Goal: Task Accomplishment & Management: Complete application form

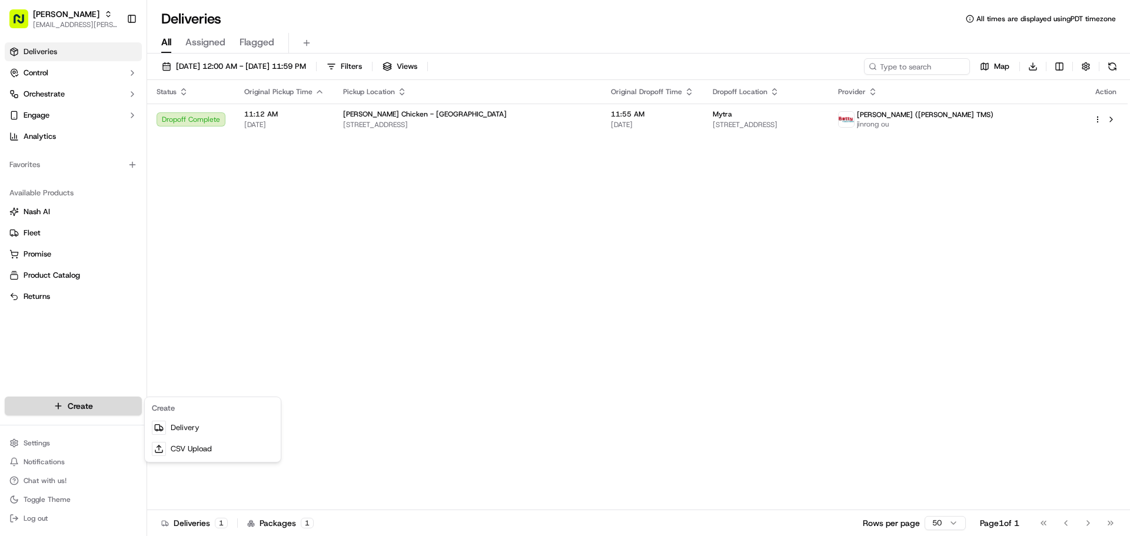
click at [125, 407] on html "Starbird max.wills@starbirdchicken.com Toggle Sidebar Deliveries Control Orches…" at bounding box center [565, 268] width 1130 height 536
click at [195, 428] on link "Delivery" at bounding box center [212, 427] width 131 height 21
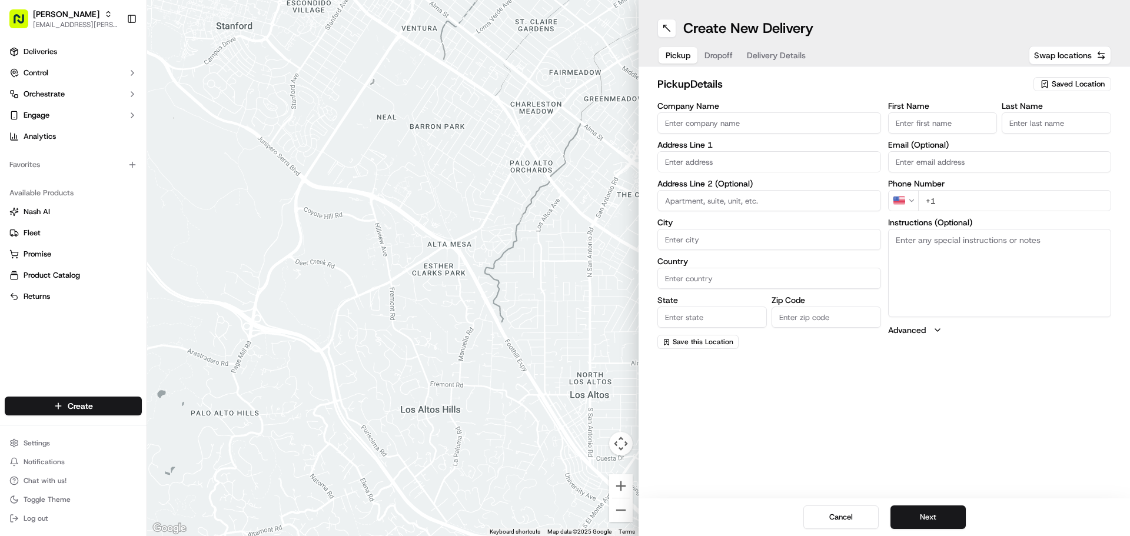
click at [1066, 77] on div "Saved Location" at bounding box center [1073, 84] width 78 height 14
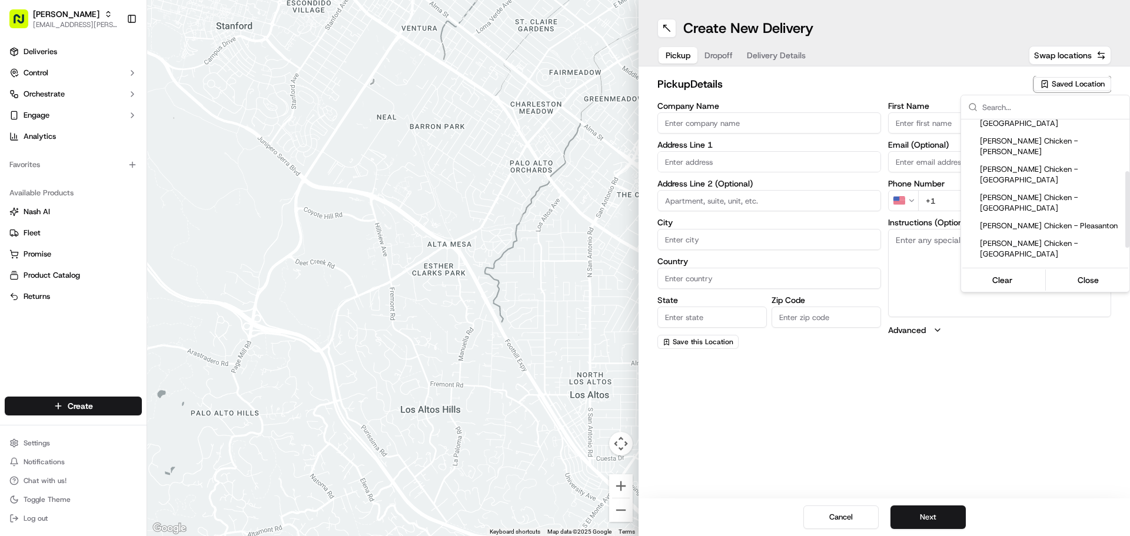
drag, startPoint x: 1128, startPoint y: 147, endPoint x: 1114, endPoint y: 205, distance: 59.4
click at [1126, 205] on div "Suggestions" at bounding box center [1128, 209] width 4 height 77
click at [1091, 316] on div "[PERSON_NAME] Chicken - [GEOGRAPHIC_DATA]" at bounding box center [1045, 330] width 168 height 28
type input "[PERSON_NAME] Chicken - [GEOGRAPHIC_DATA]"
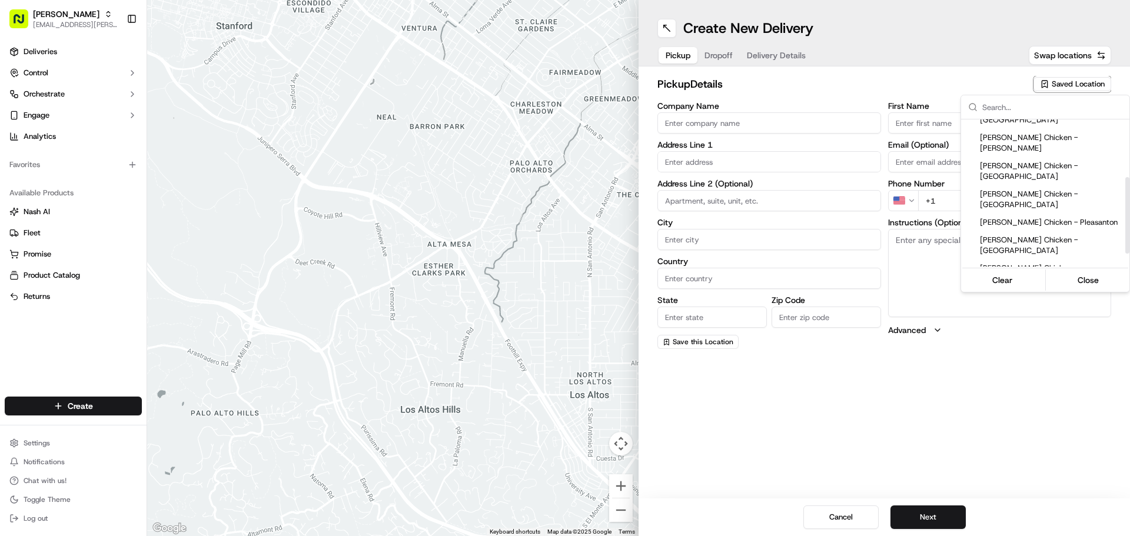
type input "988 El Camino Real"
type input "South San Francisco"
type input "US"
type input "CA"
type input "94080"
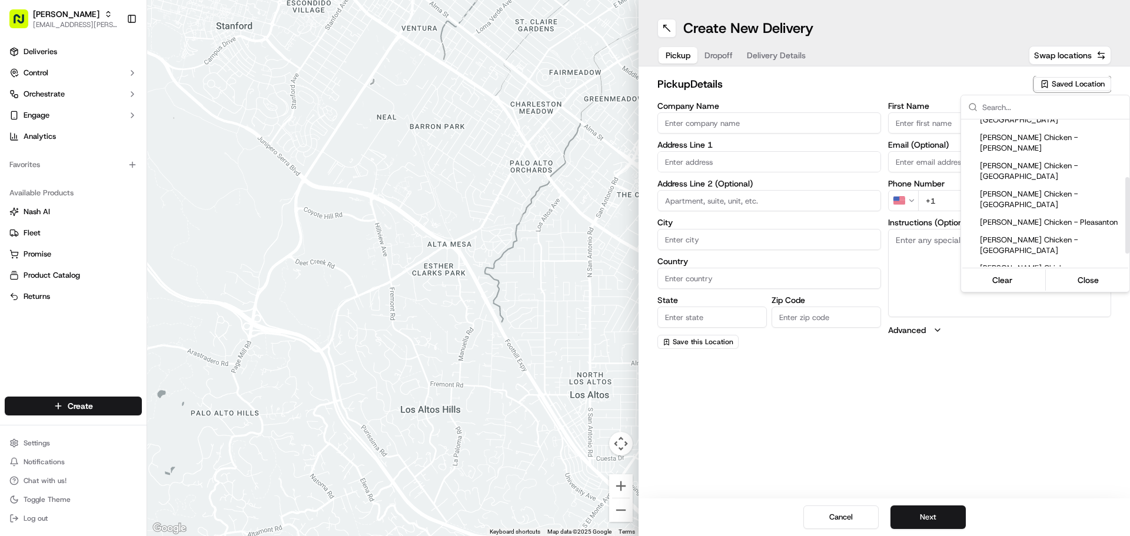
type input "Karen"
type input "Melendez"
type input "+1 650 921 7805"
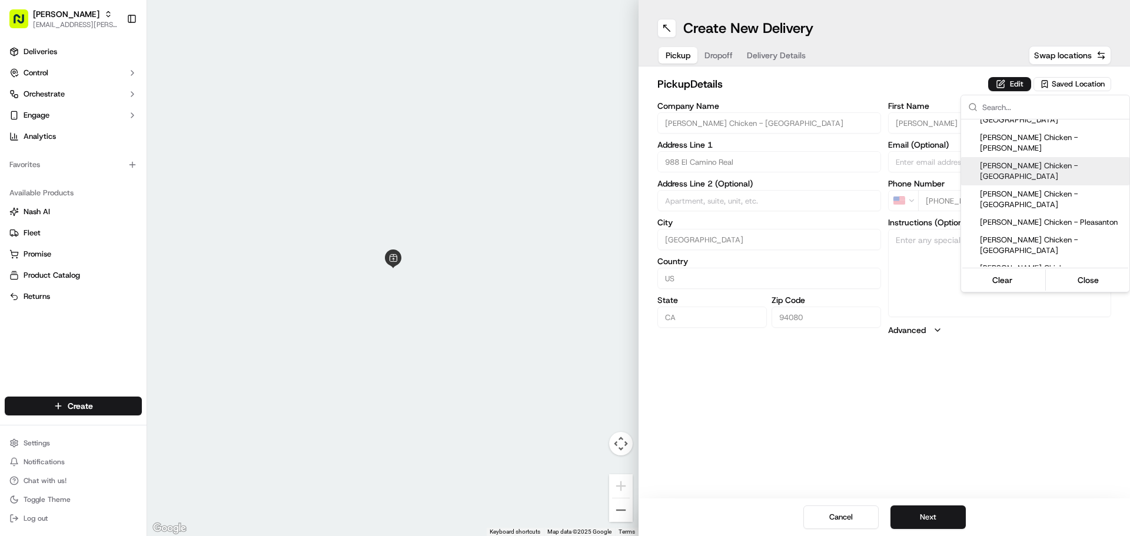
click at [1003, 82] on html "Starbird max.wills@starbirdchicken.com Toggle Sidebar Deliveries Control Orches…" at bounding box center [565, 268] width 1130 height 536
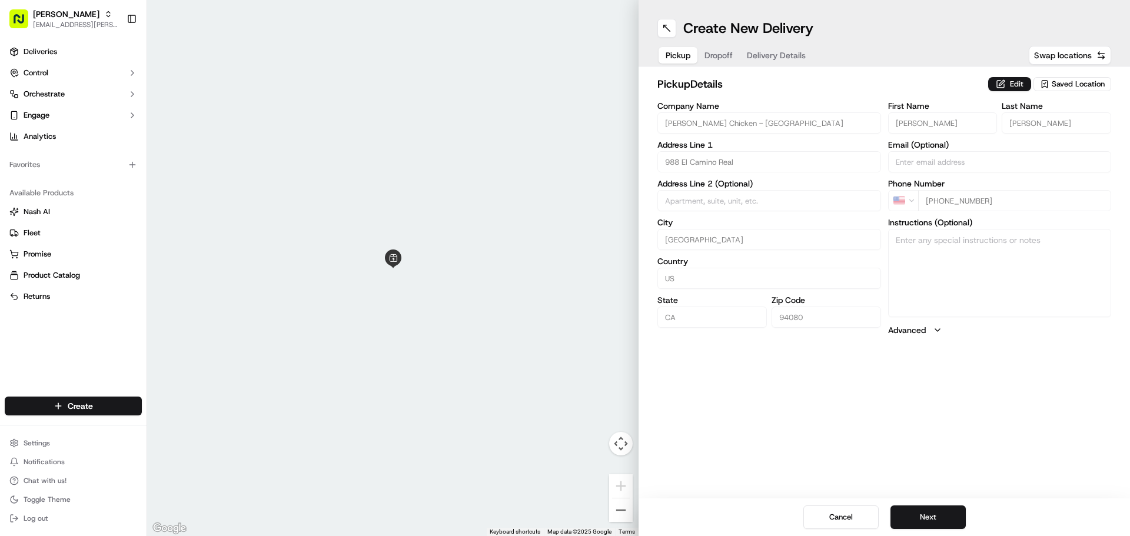
click at [1003, 82] on button "Edit" at bounding box center [1009, 84] width 43 height 14
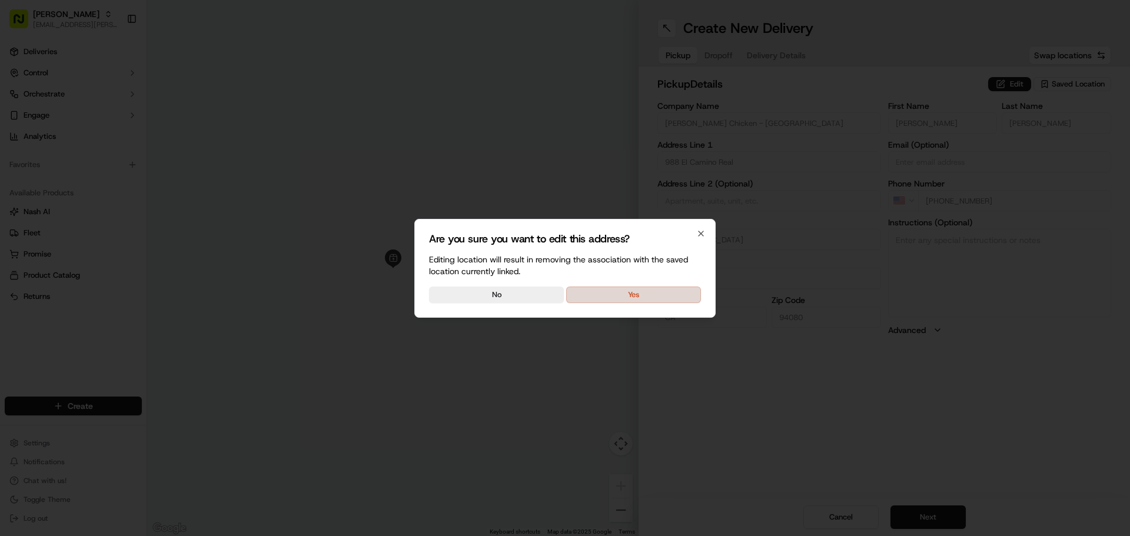
click at [674, 287] on button "Yes" at bounding box center [633, 295] width 135 height 16
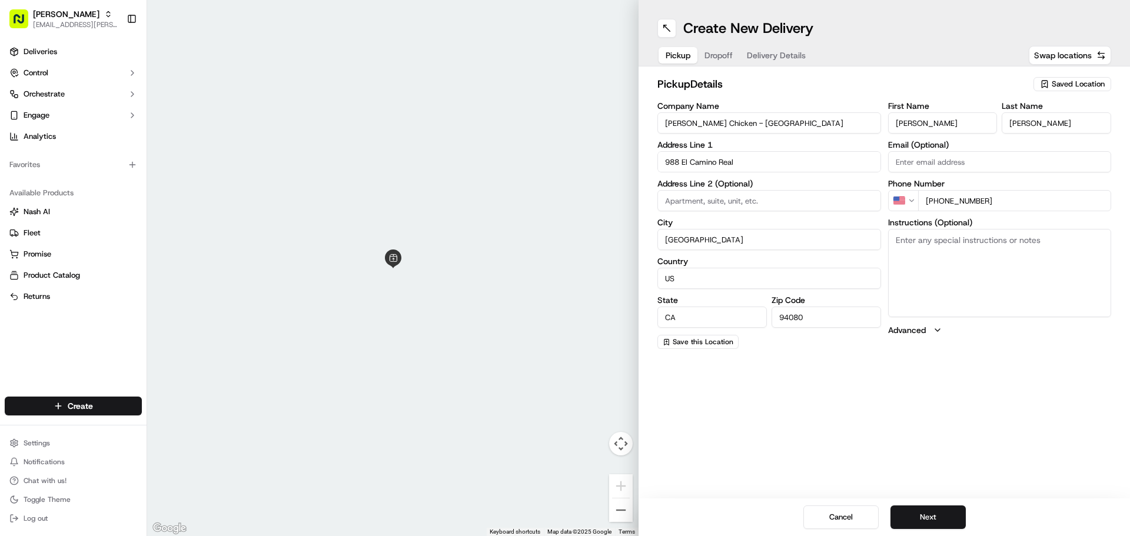
click at [950, 249] on textarea "Instructions (Optional)" at bounding box center [1000, 273] width 224 height 88
click at [1027, 237] on textarea "Picking up order from Cater Cow." at bounding box center [1000, 273] width 224 height 88
drag, startPoint x: 1027, startPoint y: 237, endPoint x: 741, endPoint y: 248, distance: 286.9
click at [741, 248] on div "Company Name Starbird Chicken - South San Francisco Address Line 1 988 El Camin…" at bounding box center [885, 225] width 454 height 247
type textarea "Picking up order from Starbird."
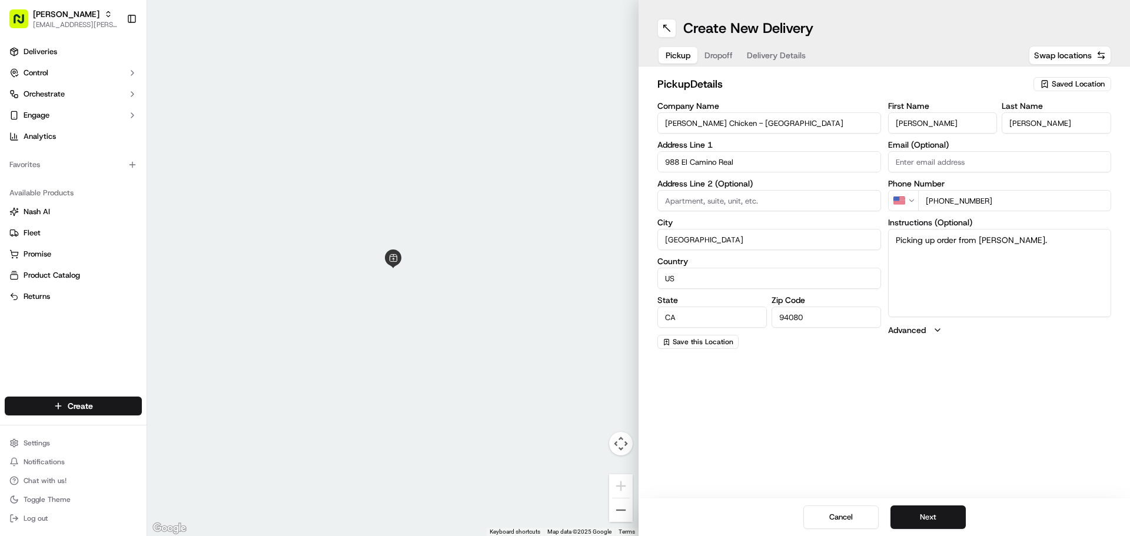
drag, startPoint x: 947, startPoint y: 125, endPoint x: 768, endPoint y: 115, distance: 179.8
click at [768, 115] on div "Company Name Starbird Chicken - South San Francisco Address Line 1 988 El Camin…" at bounding box center [885, 225] width 454 height 247
type input "Grace"
type input "Pautin"
click at [978, 389] on div "Create New Delivery Pickup Dropoff Delivery Details Swap locations pickup Detai…" at bounding box center [885, 268] width 492 height 536
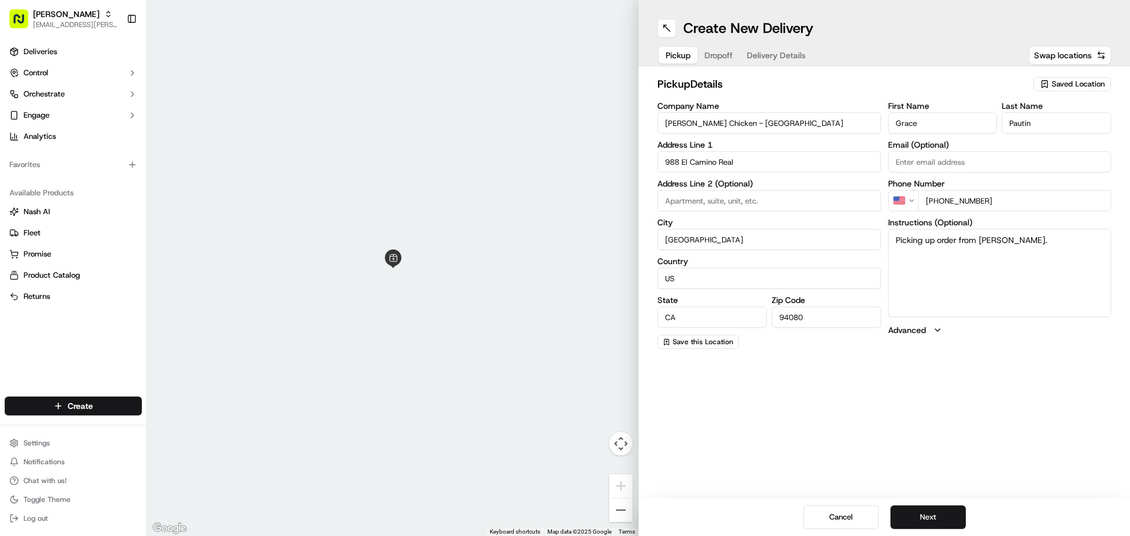
drag, startPoint x: 1026, startPoint y: 247, endPoint x: 805, endPoint y: 225, distance: 221.8
click at [805, 225] on div "Company Name Starbird Chicken - South San Francisco Address Line 1 988 El Camin…" at bounding box center [885, 225] width 454 height 247
click at [1036, 197] on input "+1 650 921 7805" at bounding box center [1015, 200] width 194 height 21
type input "+1 415 656 9071"
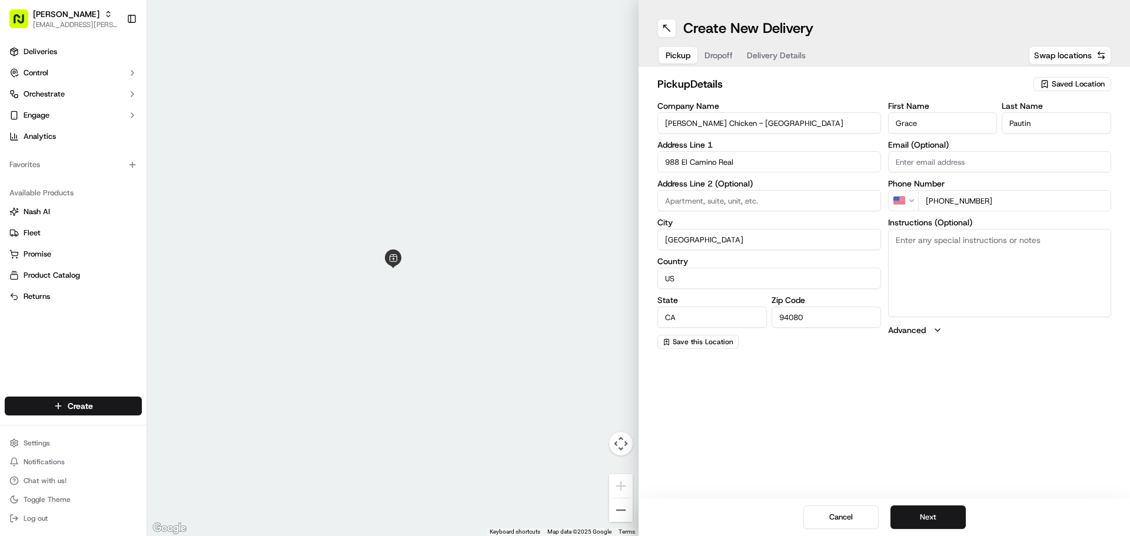
click at [1036, 256] on textarea "Instructions (Optional)" at bounding box center [1000, 273] width 224 height 88
paste textarea "5th FL, Evergreen Conference room [across Brown Elevators]"
type textarea "5th FL, Evergreen Conference room [across Brown Elevators]"
click at [935, 519] on button "Next" at bounding box center [928, 518] width 75 height 24
click at [682, 52] on span "Pickup" at bounding box center [678, 55] width 25 height 12
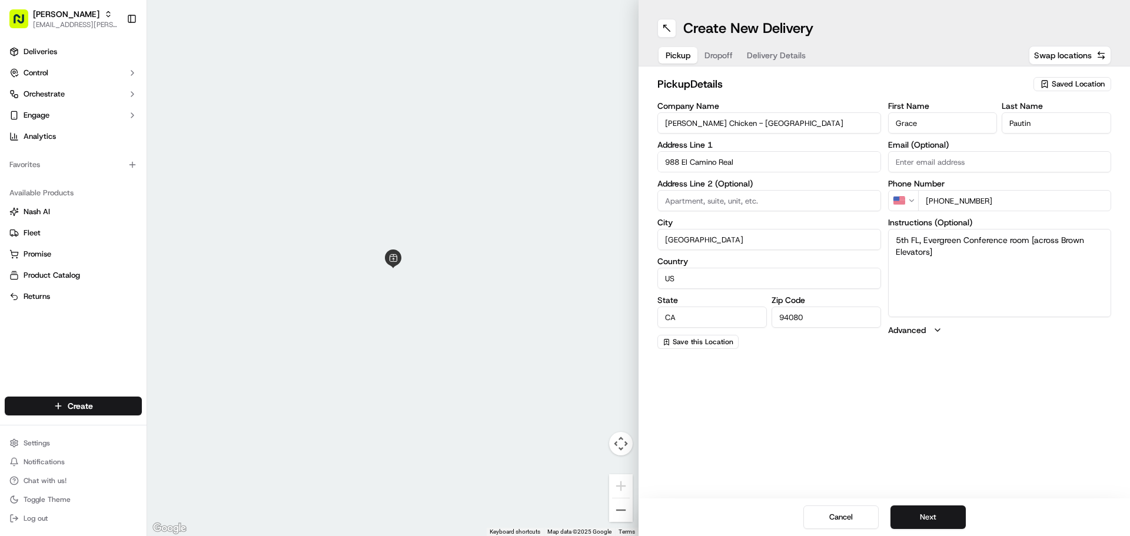
click at [1064, 82] on span "Saved Location" at bounding box center [1078, 84] width 53 height 11
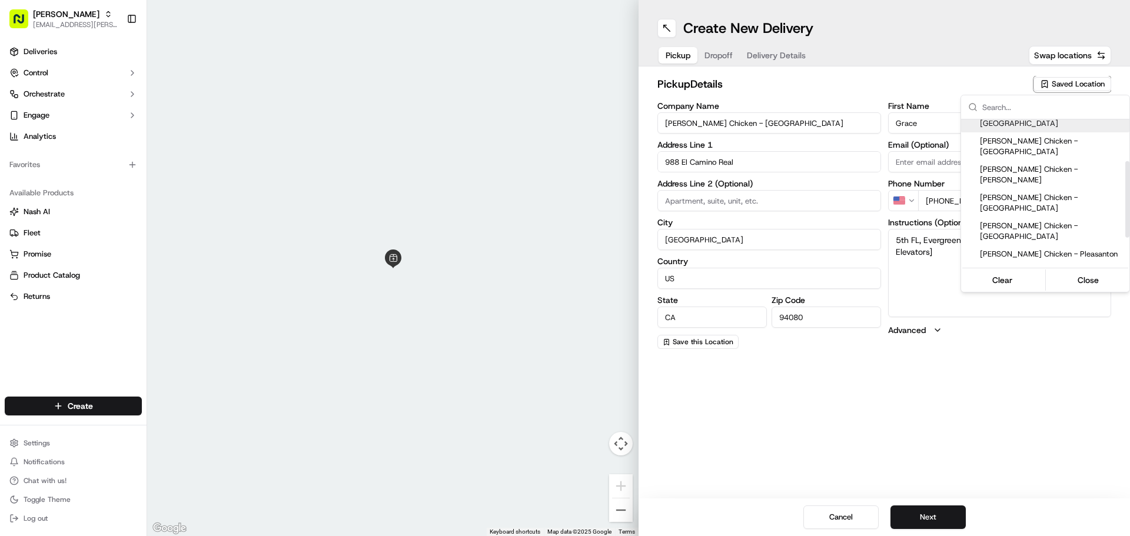
scroll to position [82, 0]
drag, startPoint x: 1126, startPoint y: 171, endPoint x: 1120, endPoint y: 214, distance: 43.5
click at [1126, 214] on div "Suggestions" at bounding box center [1128, 200] width 4 height 77
click at [1083, 348] on span "[PERSON_NAME] Chicken - [GEOGRAPHIC_DATA]" at bounding box center [1052, 358] width 145 height 21
type input "Karen"
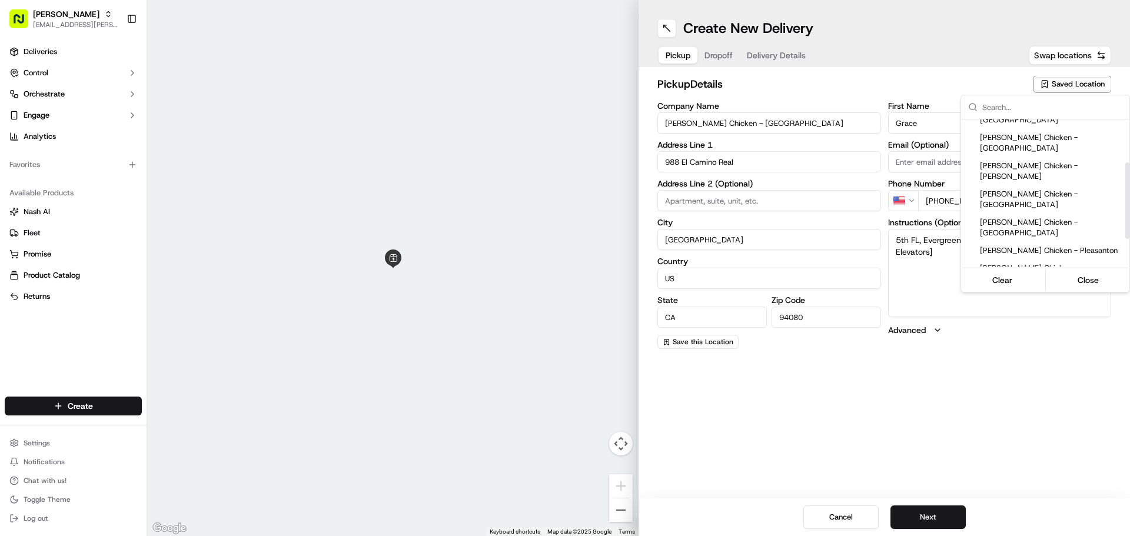
type input "Melendez"
type input "+1 650 921 7805"
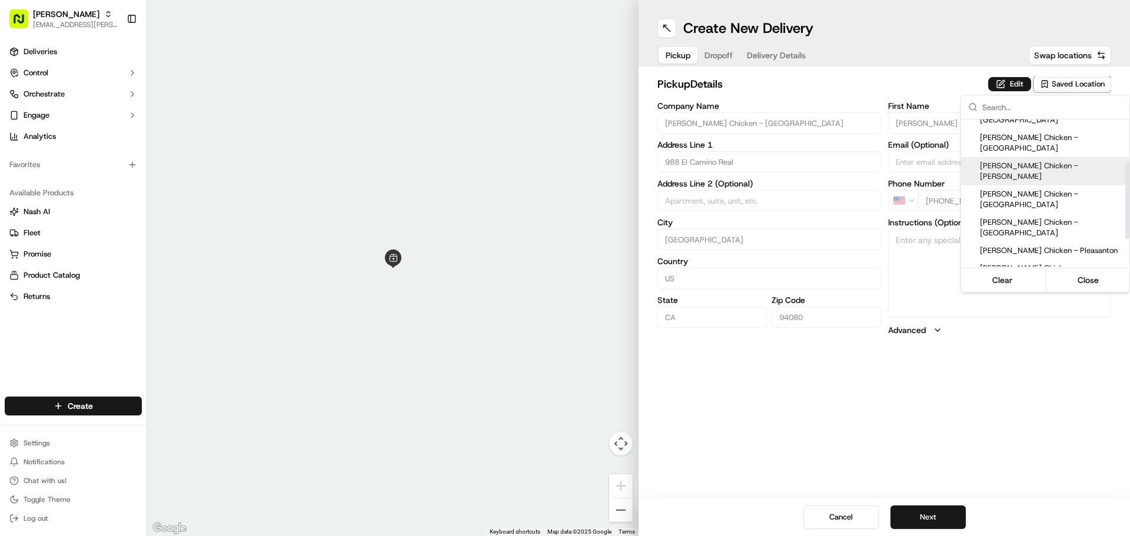
click at [1003, 82] on html "Starbird max.wills@starbirdchicken.com Toggle Sidebar Deliveries Control Orches…" at bounding box center [565, 268] width 1130 height 536
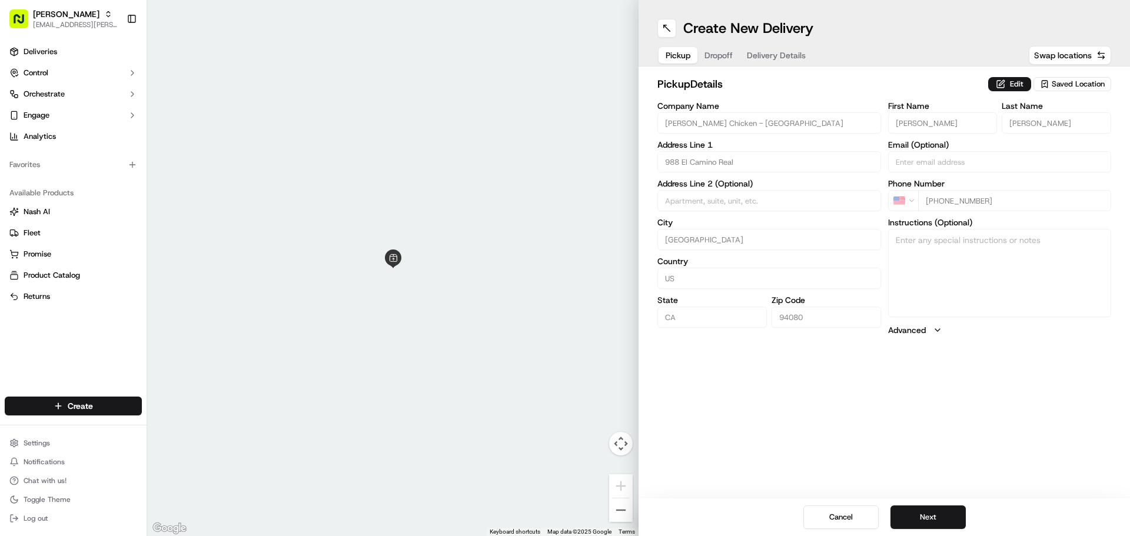
click at [1003, 82] on button "Edit" at bounding box center [1009, 84] width 43 height 14
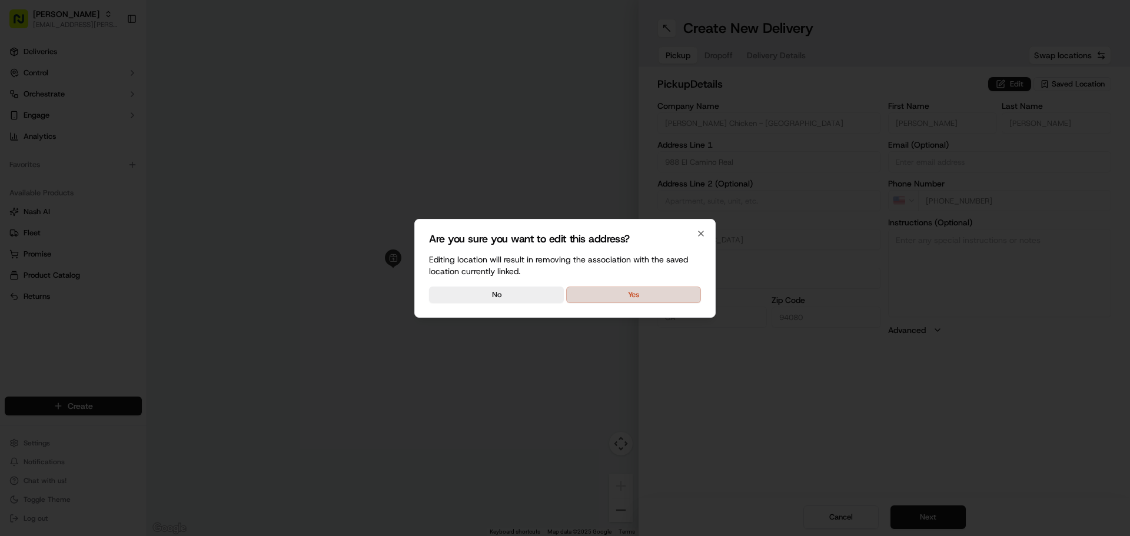
click at [668, 294] on button "Yes" at bounding box center [633, 295] width 135 height 16
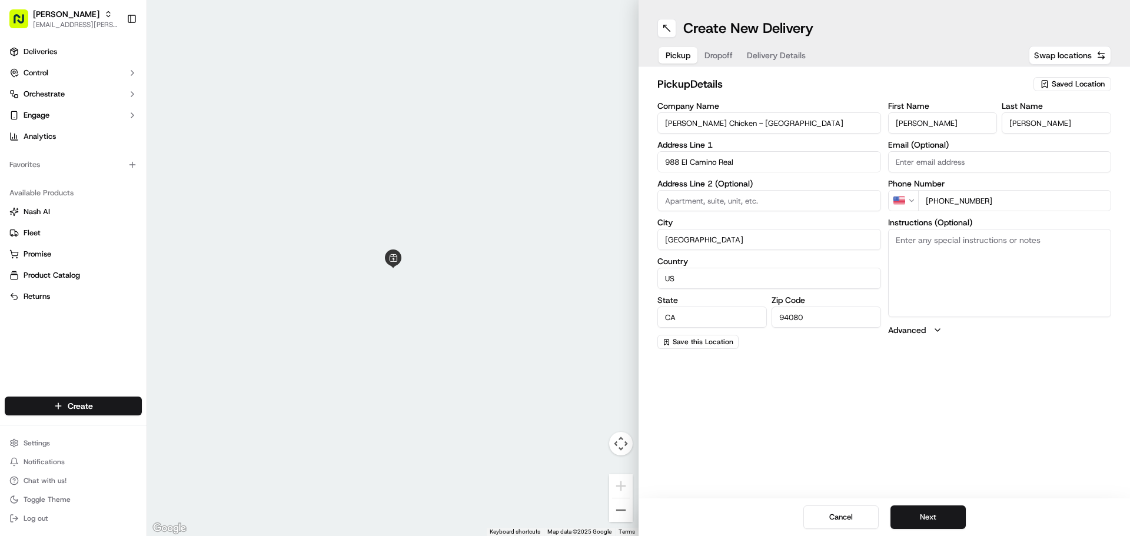
click at [916, 272] on textarea "Instructions (Optional)" at bounding box center [1000, 273] width 224 height 88
type textarea "Picking up order from Starbird."
click at [950, 513] on button "Next" at bounding box center [928, 518] width 75 height 24
click at [825, 124] on input "Company Name" at bounding box center [770, 122] width 224 height 21
type input "Kaiser"
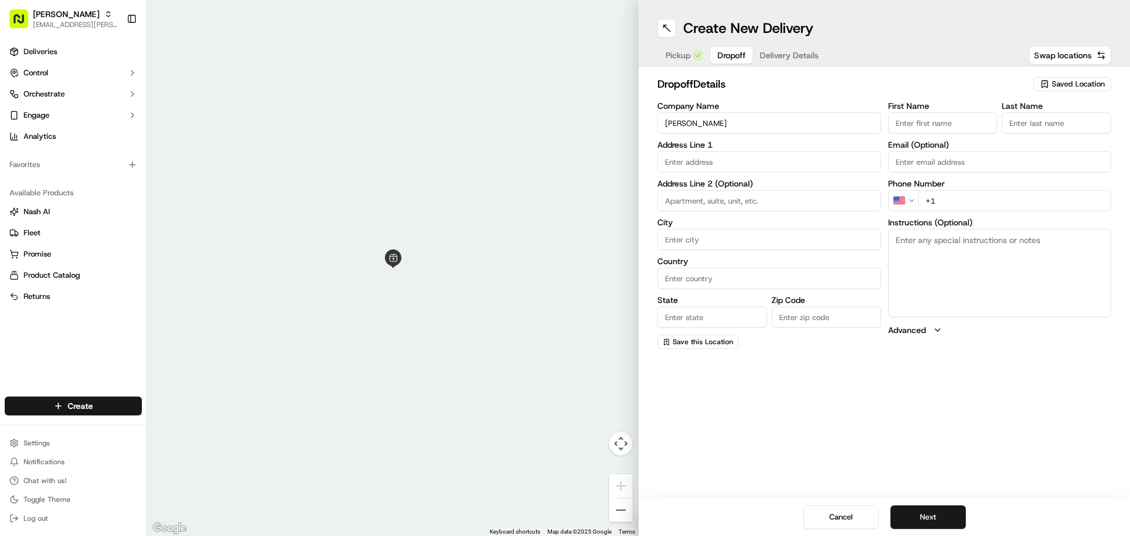
type input "395 Hickey Boulevard"
type input "Daly City"
type input "United States"
type input "CA"
type input "94015"
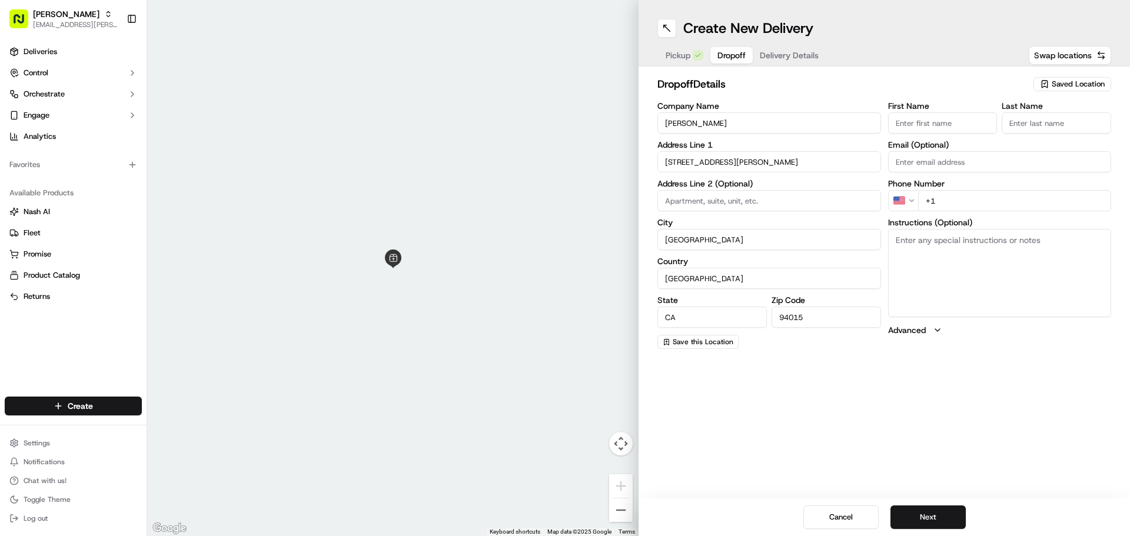
type input "Joyce"
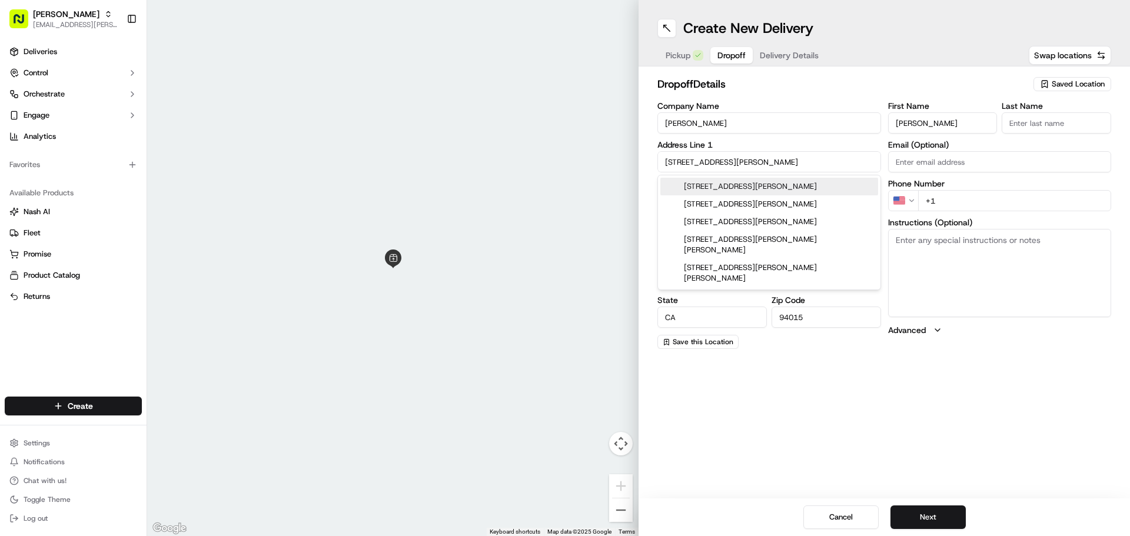
click at [779, 127] on input "Kaiser" at bounding box center [770, 122] width 224 height 21
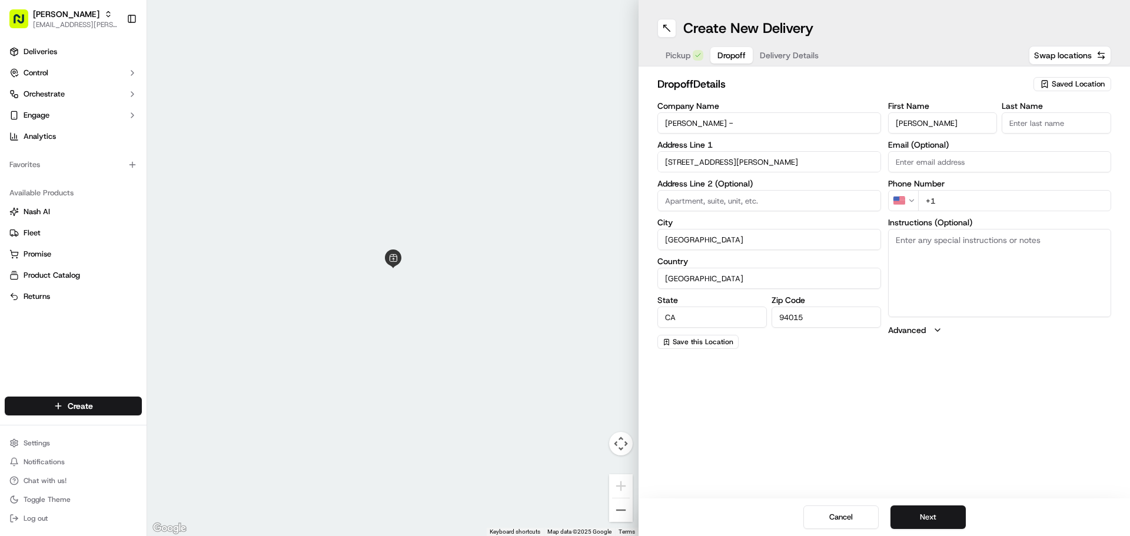
type input "[PERSON_NAME] - [GEOGRAPHIC_DATA]"
type input "Pautin"
drag, startPoint x: 928, startPoint y: 124, endPoint x: 838, endPoint y: 120, distance: 89.6
click at [838, 120] on div "Company Name Kaiser - South San Francisco Address Line 1 395 Hickey Boulevard A…" at bounding box center [885, 225] width 454 height 247
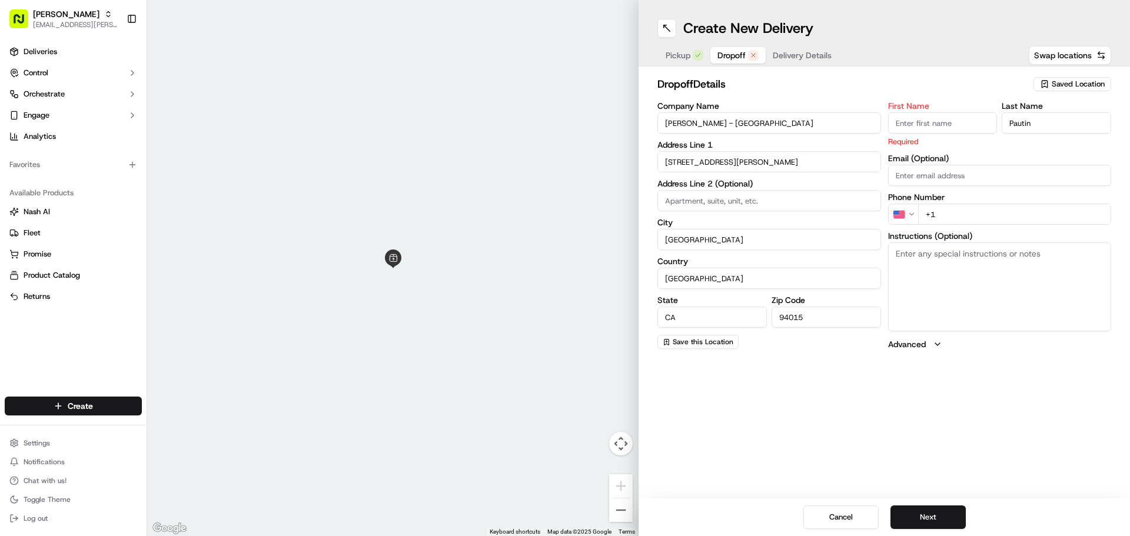
drag, startPoint x: 824, startPoint y: 121, endPoint x: 575, endPoint y: 122, distance: 249.0
click at [575, 122] on div "To navigate the map with touch gestures double-tap and hold your finger on the …" at bounding box center [638, 268] width 983 height 536
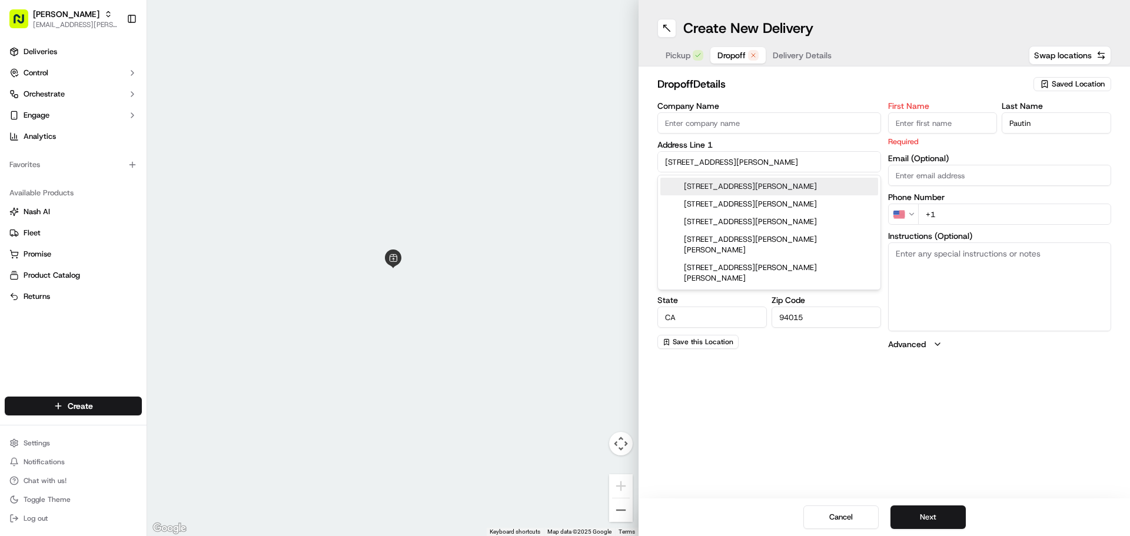
drag, startPoint x: 759, startPoint y: 157, endPoint x: 583, endPoint y: 144, distance: 176.5
click at [583, 144] on div "To navigate the map with touch gestures double-tap and hold your finger on the …" at bounding box center [638, 268] width 983 height 536
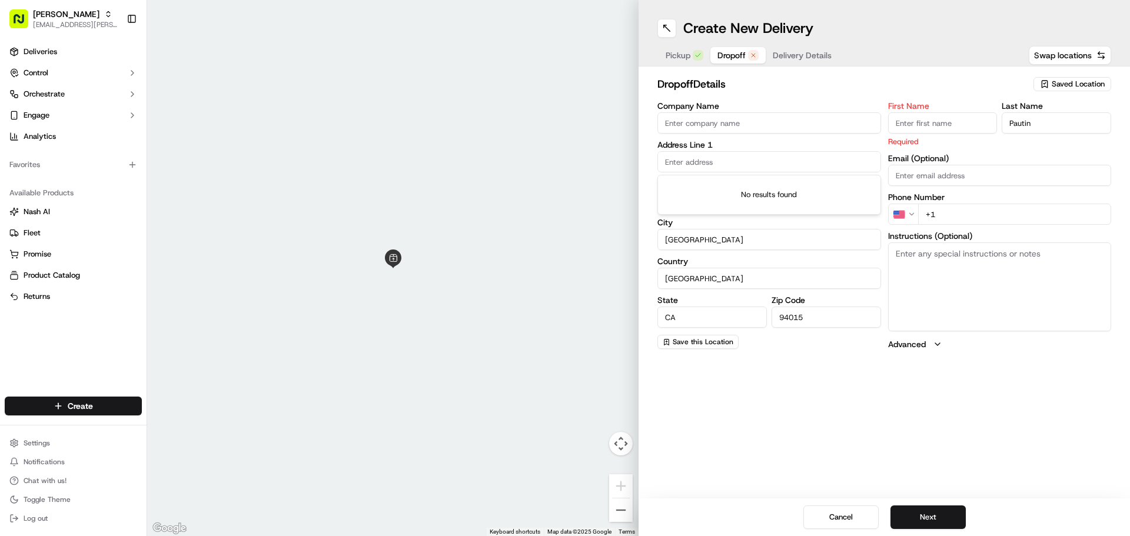
click at [700, 124] on input "Company Name" at bounding box center [770, 122] width 224 height 21
type input "[PERSON_NAME] - [GEOGRAPHIC_DATA]"
type input "1200 El Camino Real"
type input "Grace"
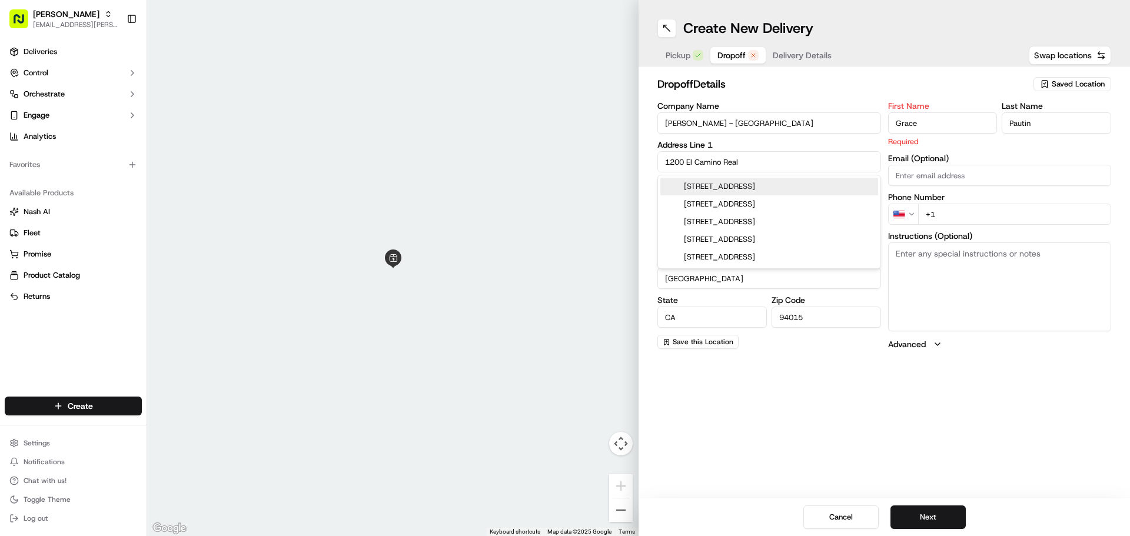
click at [746, 187] on div "1200 El Camino Real, South San Francisco, CA" at bounding box center [770, 187] width 218 height 18
type input "[STREET_ADDRESS]"
type input "South San Francisco"
type input "94080"
type input "1200 El Camino Real"
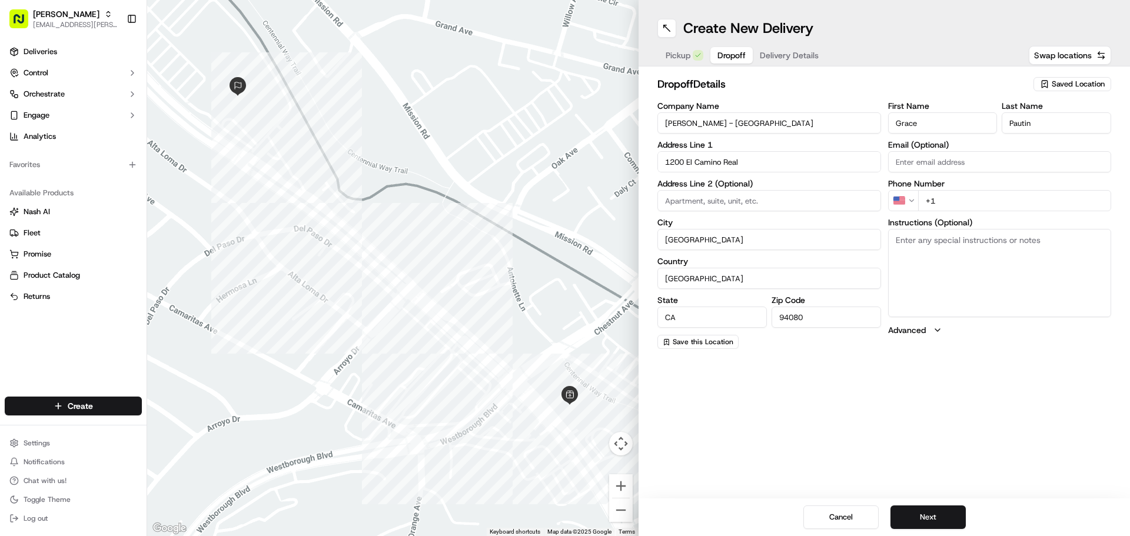
click at [988, 203] on input "+1" at bounding box center [1015, 200] width 194 height 21
type input "+1 415 656 9071"
click at [976, 257] on textarea "Instructions (Optional)" at bounding box center [1000, 273] width 224 height 88
type textarea "Picking up order from Starbird."
drag, startPoint x: 1035, startPoint y: 244, endPoint x: 720, endPoint y: 247, distance: 315.0
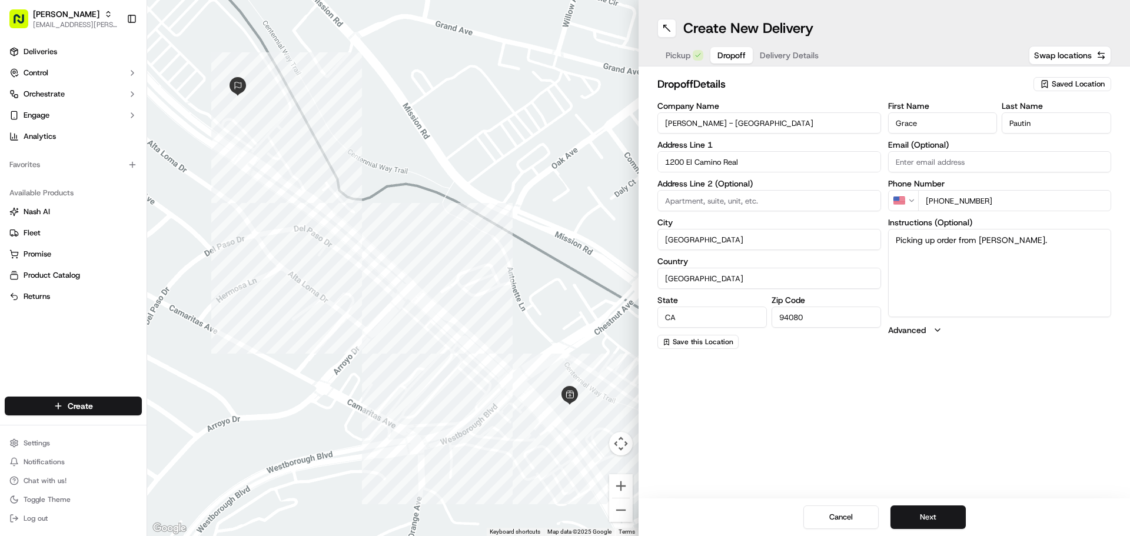
click at [720, 247] on div "Company Name Kaiser - South San Francisco Address Line 1 1200 El Camino Real Ad…" at bounding box center [885, 225] width 454 height 247
paste textarea "5th FL, Evergreen Conference room [across Brown Elevators]"
type textarea "5th FL, Evergreen Conference room [across Brown Elevators]"
click at [942, 506] on button "Next" at bounding box center [928, 518] width 75 height 24
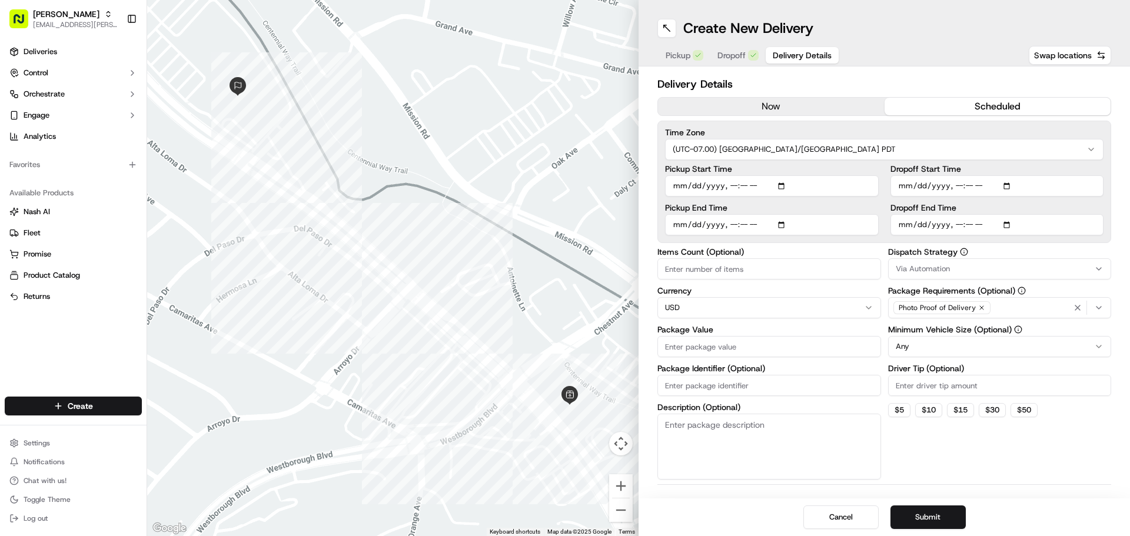
click at [949, 110] on button "scheduled" at bounding box center [998, 107] width 227 height 18
click at [765, 276] on input "Items Count (Optional)" at bounding box center [770, 268] width 224 height 21
type input "17"
click at [925, 384] on input "Driver Tip (Optional)" at bounding box center [1000, 385] width 224 height 21
type input "10.00"
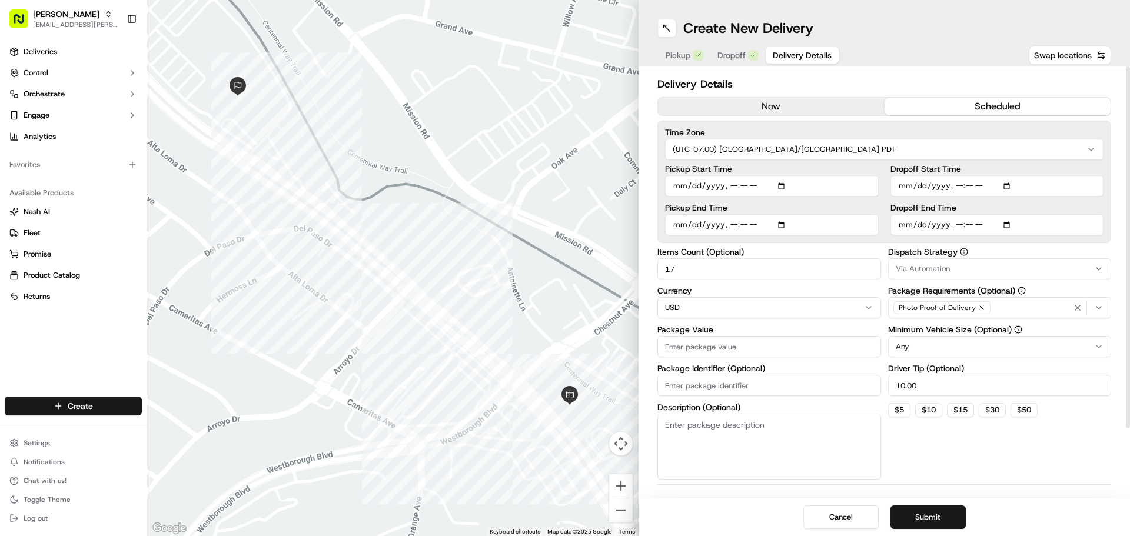
click at [1013, 224] on input "Dropoff End Time" at bounding box center [998, 224] width 214 height 21
type input "2025-09-16T14:05"
click at [1008, 185] on input "Dropoff Start Time" at bounding box center [998, 185] width 214 height 21
type input "2025-09-16T13:45"
click at [1078, 470] on div "Dispatch Strategy Via Automation Package Requirements (Optional) Photo Proof of…" at bounding box center [1000, 364] width 224 height 232
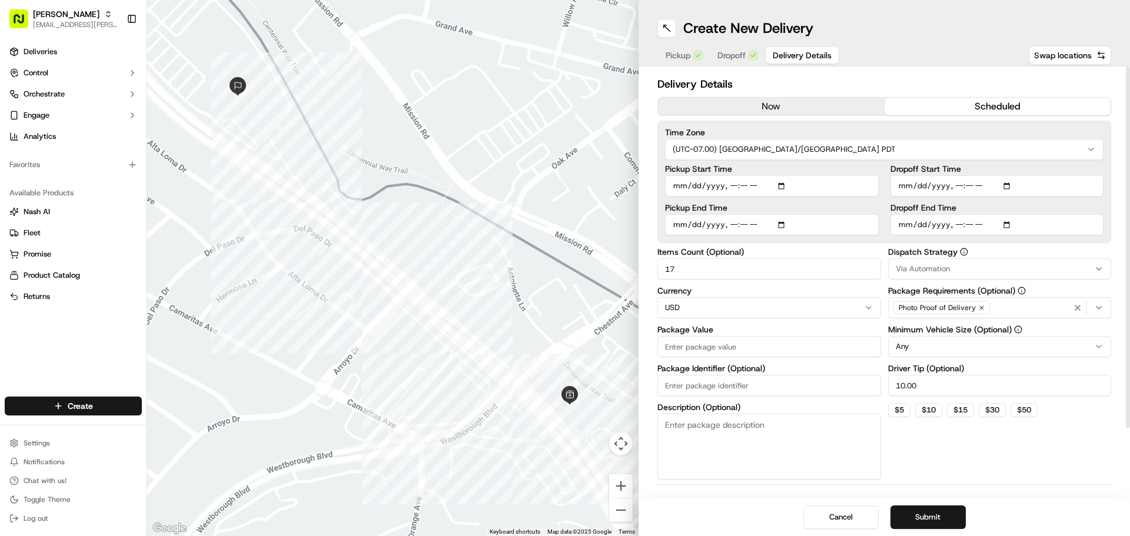
click at [742, 347] on input "Package Value" at bounding box center [770, 346] width 224 height 21
type input "250.99"
click at [978, 465] on div "Dispatch Strategy Via Automation Package Requirements (Optional) Photo Proof of…" at bounding box center [1000, 364] width 224 height 232
click at [931, 522] on button "Submit" at bounding box center [928, 518] width 75 height 24
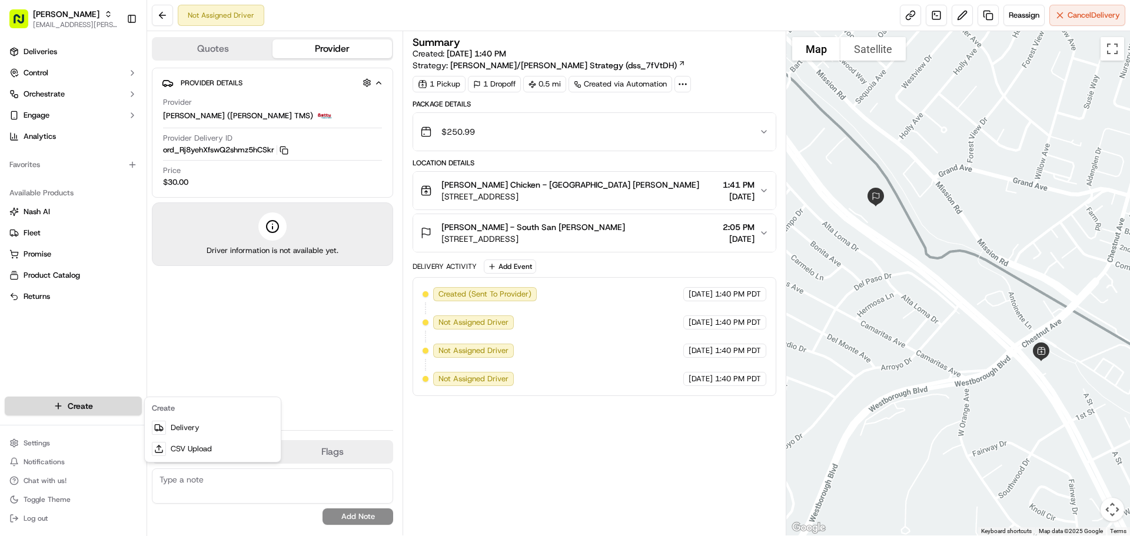
click at [108, 410] on html "Starbird max.wills@starbirdchicken.com Toggle Sidebar Deliveries Control Orches…" at bounding box center [565, 268] width 1130 height 536
click at [160, 426] on icon at bounding box center [157, 427] width 5 height 5
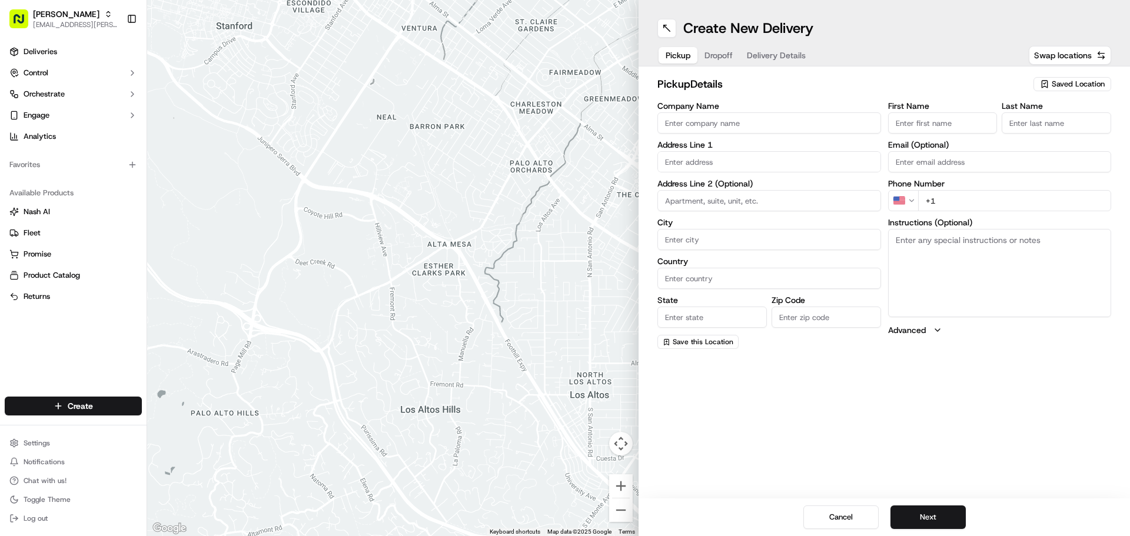
click at [758, 120] on input "Company Name" at bounding box center [770, 122] width 224 height 21
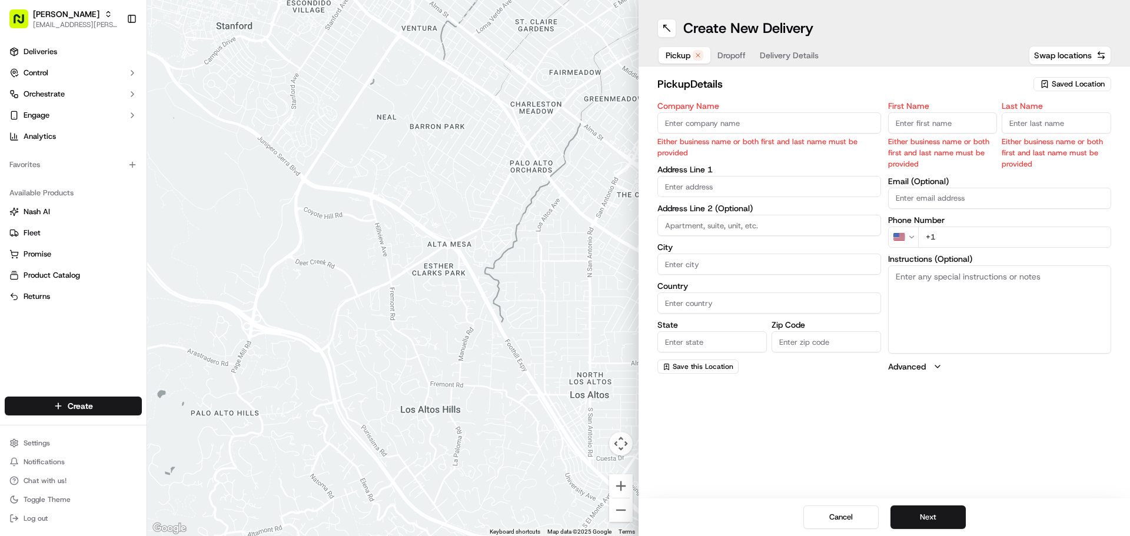
click at [1085, 81] on span "Saved Location" at bounding box center [1078, 84] width 53 height 11
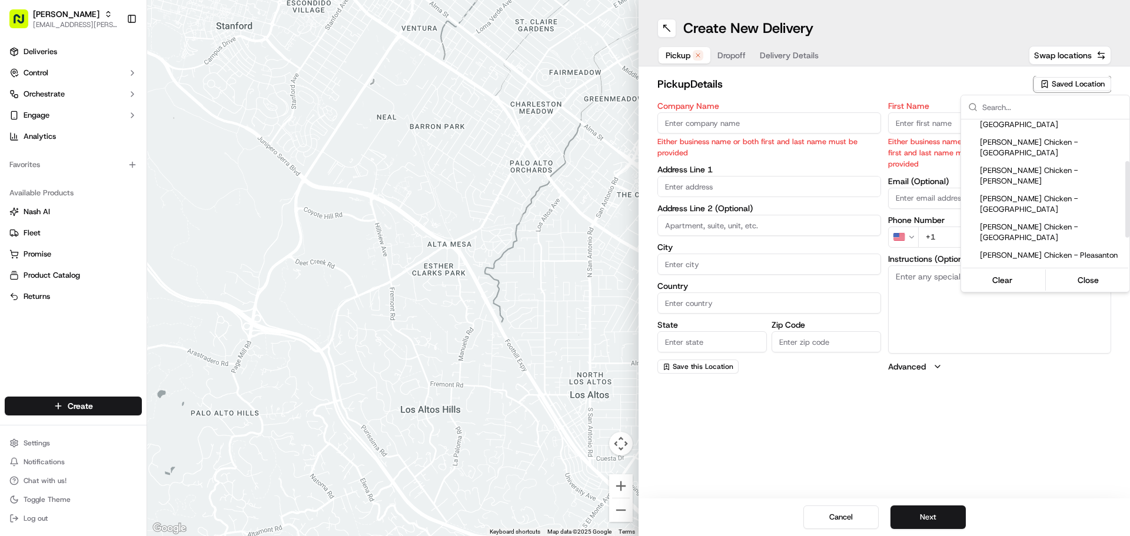
scroll to position [81, 0]
drag, startPoint x: 1127, startPoint y: 162, endPoint x: 1118, endPoint y: 204, distance: 43.4
click at [1126, 204] on div "Suggestions" at bounding box center [1128, 199] width 4 height 77
click at [1074, 349] on span "[PERSON_NAME] Chicken - [GEOGRAPHIC_DATA]" at bounding box center [1052, 359] width 145 height 21
type input "[PERSON_NAME] Chicken - [GEOGRAPHIC_DATA]"
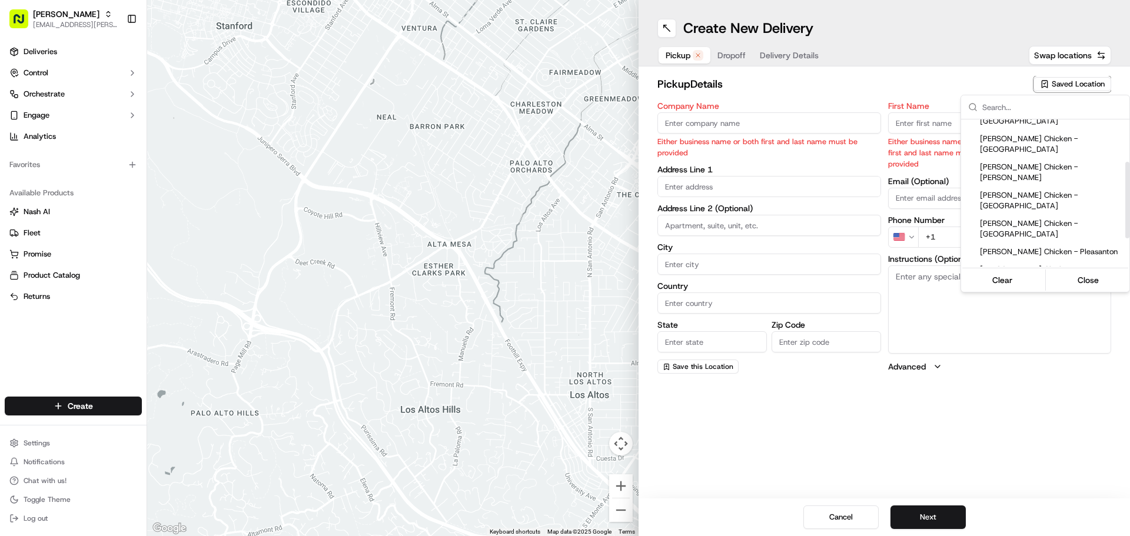
type input "988 El Camino Real"
type input "South San Francisco"
type input "US"
type input "CA"
type input "94080"
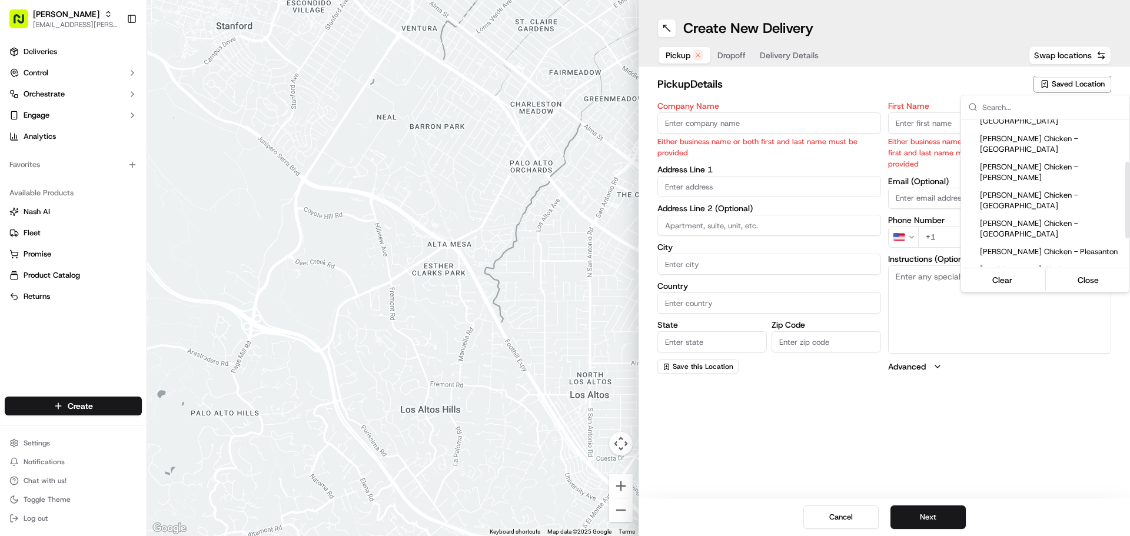
type input "Karen"
type input "Melendez"
type input "+1 650 921 7805"
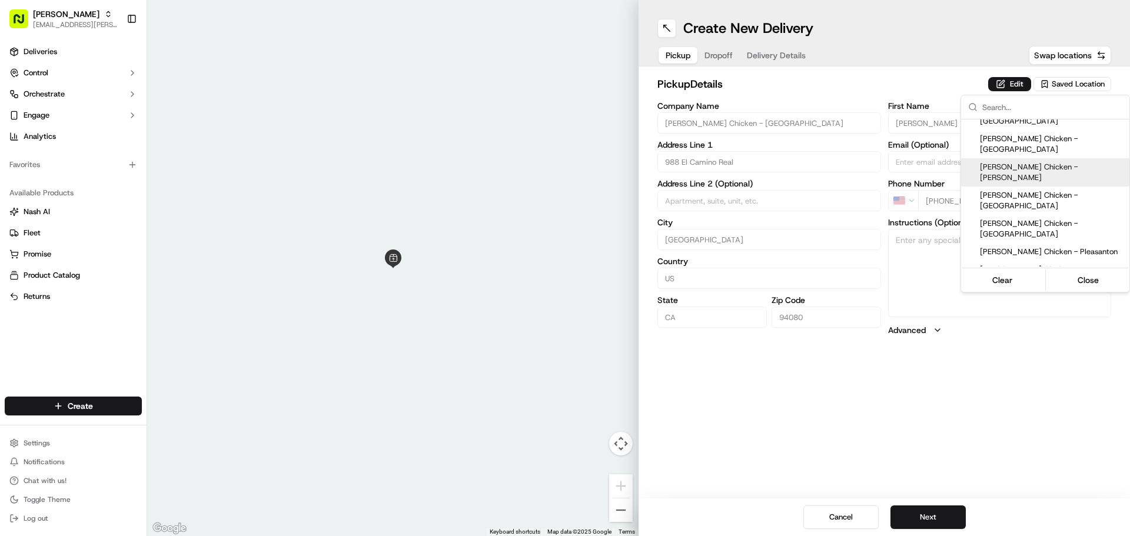
click at [1009, 87] on html "Starbird max.wills@starbirdchicken.com Toggle Sidebar Deliveries Control Orches…" at bounding box center [565, 268] width 1130 height 536
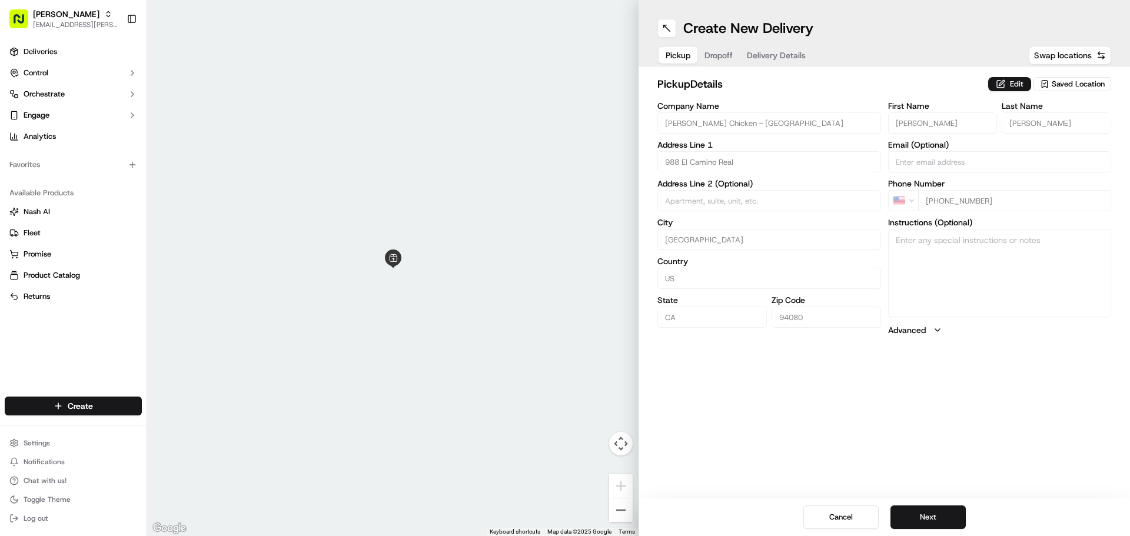
click at [1009, 87] on button "Edit" at bounding box center [1009, 84] width 43 height 14
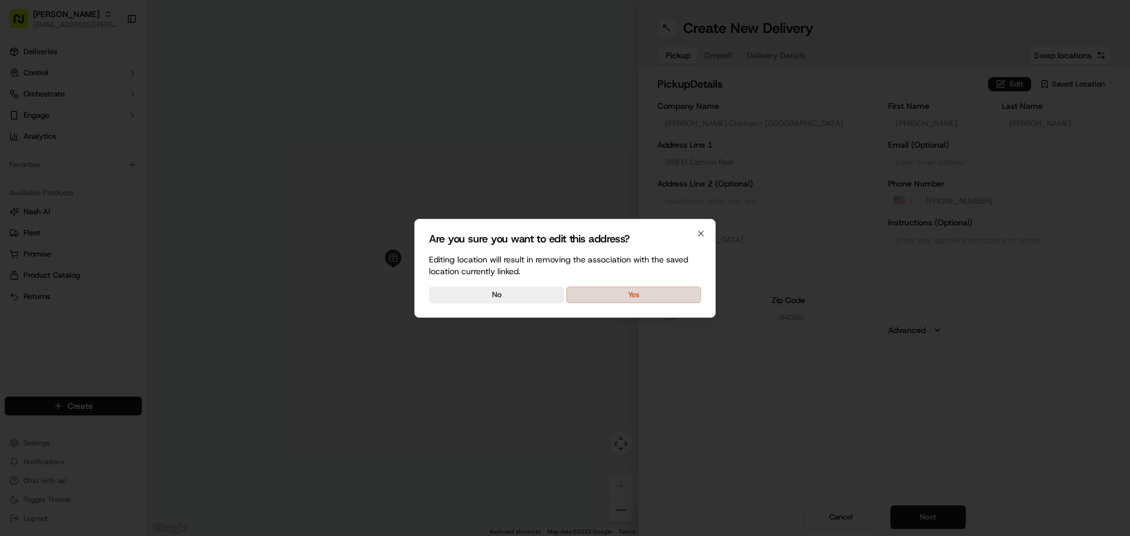
click at [685, 296] on button "Yes" at bounding box center [633, 295] width 135 height 16
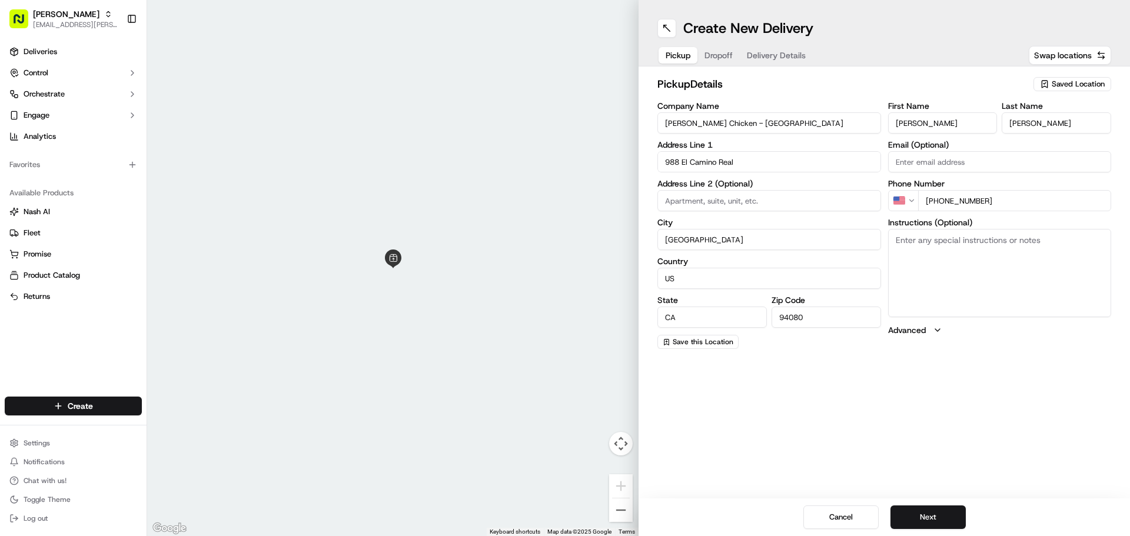
click at [969, 244] on textarea "Instructions (Optional)" at bounding box center [1000, 273] width 224 height 88
type textarea "Picking up order from Starbird."
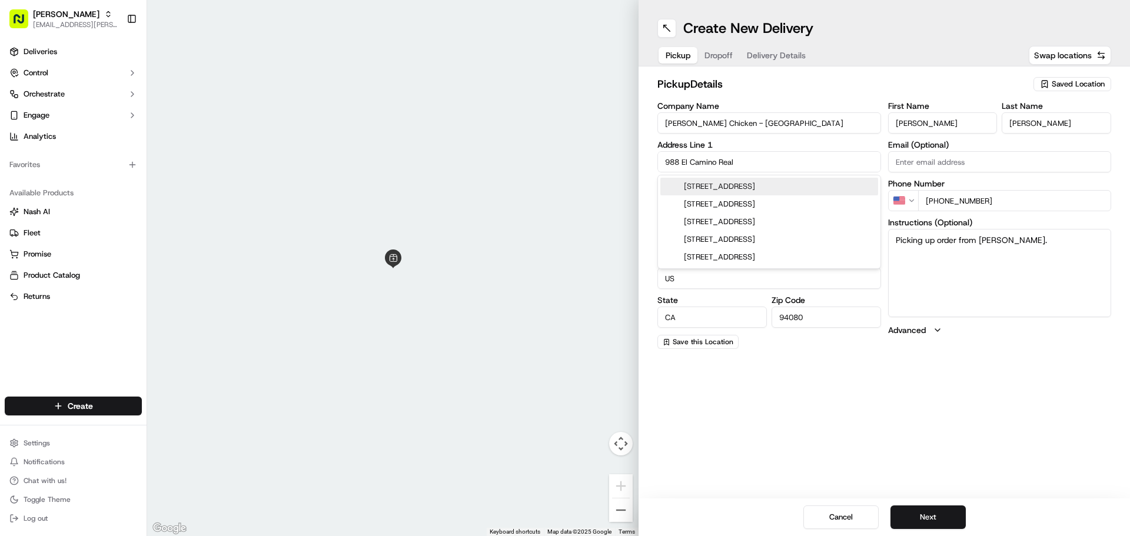
click at [757, 157] on input "988 El Camino Real" at bounding box center [770, 161] width 224 height 21
click at [704, 188] on div "988 El Camino Real, South San Francisco, CA" at bounding box center [770, 187] width 218 height 18
type input "[STREET_ADDRESS]"
type input "United States"
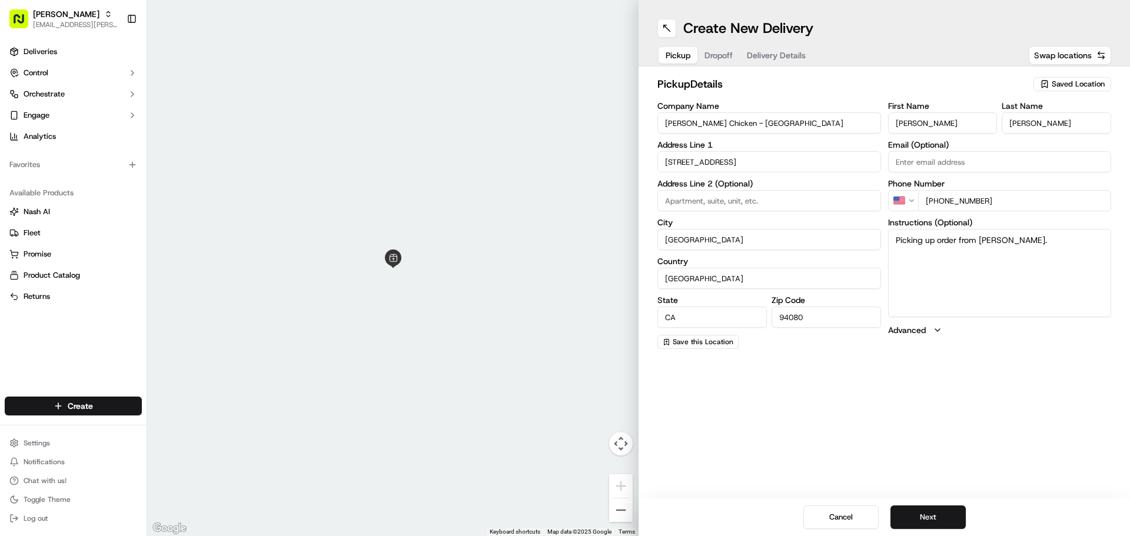
type input "988 El Camino Real"
click at [856, 390] on div "Create New Delivery Pickup Dropoff Delivery Details Swap locations pickup Detai…" at bounding box center [885, 268] width 492 height 536
click at [935, 515] on button "Next" at bounding box center [928, 518] width 75 height 24
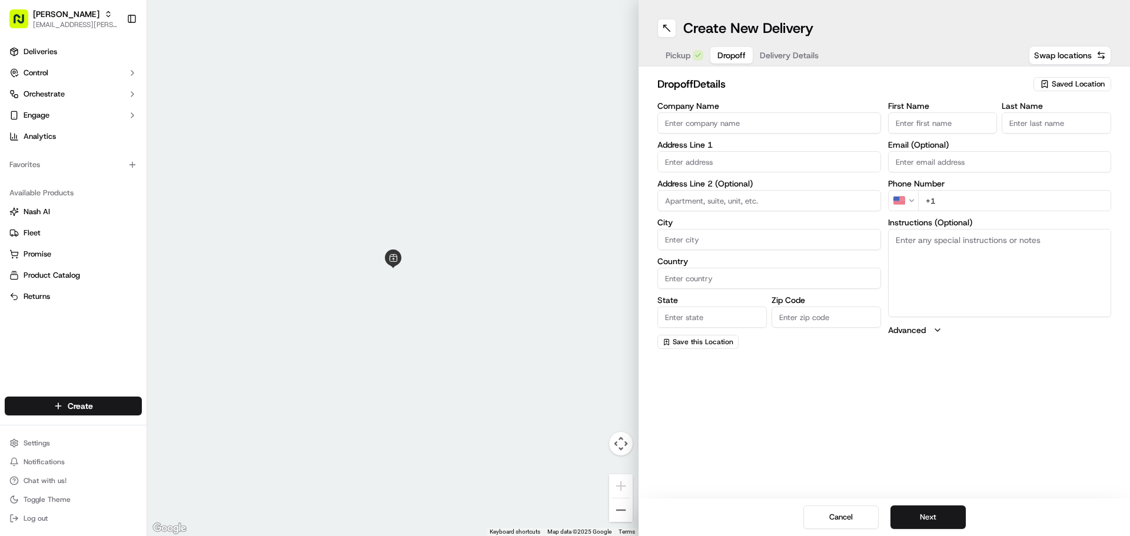
click at [790, 130] on input "Company Name" at bounding box center [770, 122] width 224 height 21
type input "[PERSON_NAME] - [GEOGRAPHIC_DATA]"
type input "1200 El Camino Real"
type input "South San Francisco"
type input "United States"
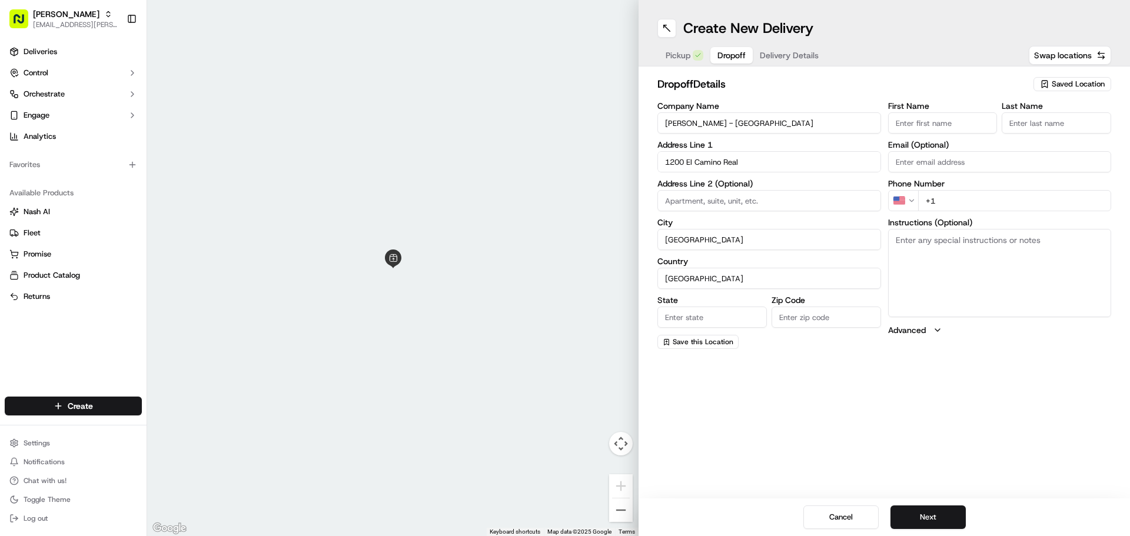
type input "CA"
type input "94080"
type input "Grace"
type input "Pautin"
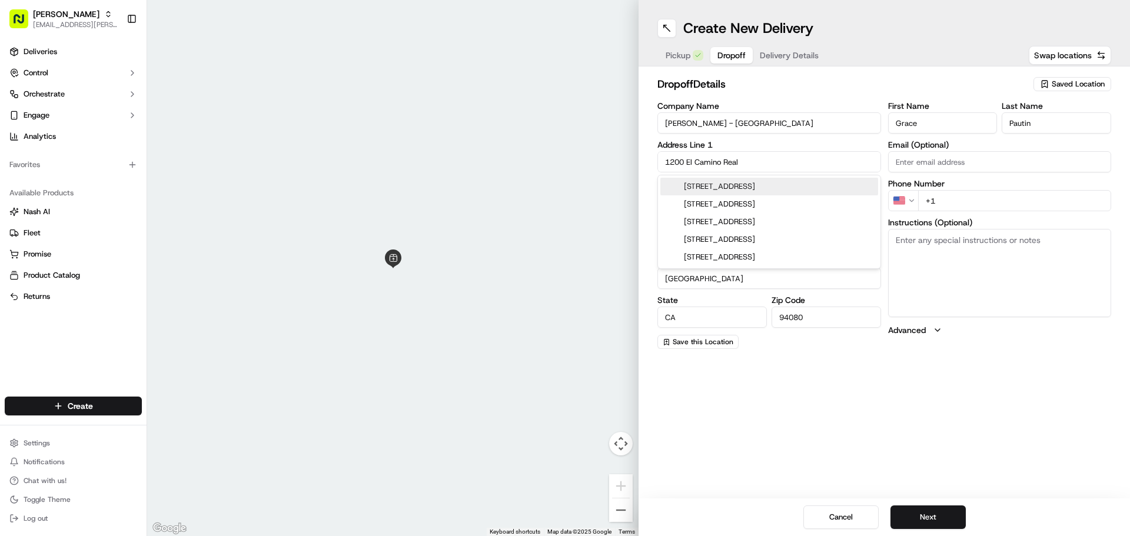
click at [779, 185] on div "1200 El Camino Real, South San Francisco, CA" at bounding box center [770, 187] width 218 height 18
type input "1200 El Camino Real"
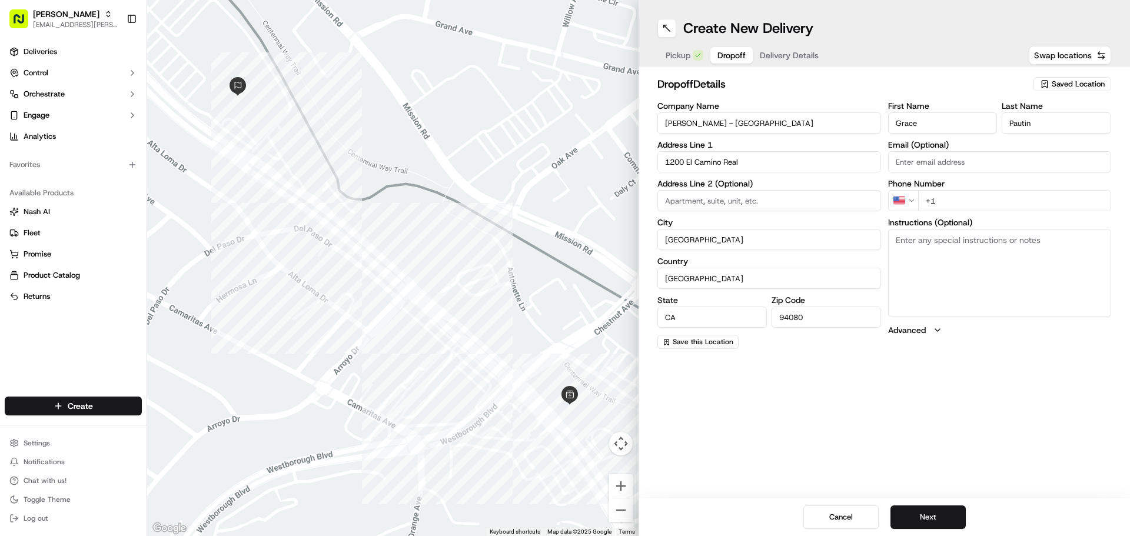
click at [954, 131] on input "Grace" at bounding box center [943, 122] width 110 height 21
drag, startPoint x: 954, startPoint y: 131, endPoint x: 842, endPoint y: 131, distance: 111.9
click at [842, 131] on div "Company Name Kaiser - South San Francisco Address Line 1 1200 El Camino Real Ad…" at bounding box center [885, 225] width 454 height 247
type input "Frauline"
type input "Deldio"
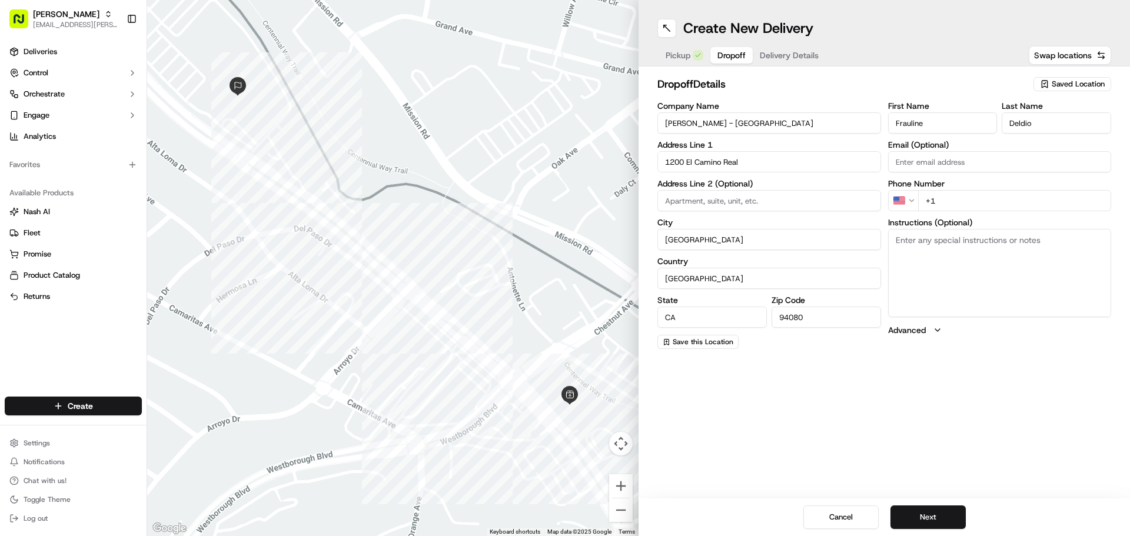
click at [1006, 203] on input "+1" at bounding box center [1015, 200] width 194 height 21
type input "+1 650 243 8469"
click at [918, 277] on textarea "Instructions (Optional)" at bounding box center [1000, 273] width 224 height 88
paste textarea "3rd Floor Administration Suite (please use Green elevators). Comments: Please c…"
type textarea "3rd Floor Administration Suite (please use Green elevators). Comments: Please c…"
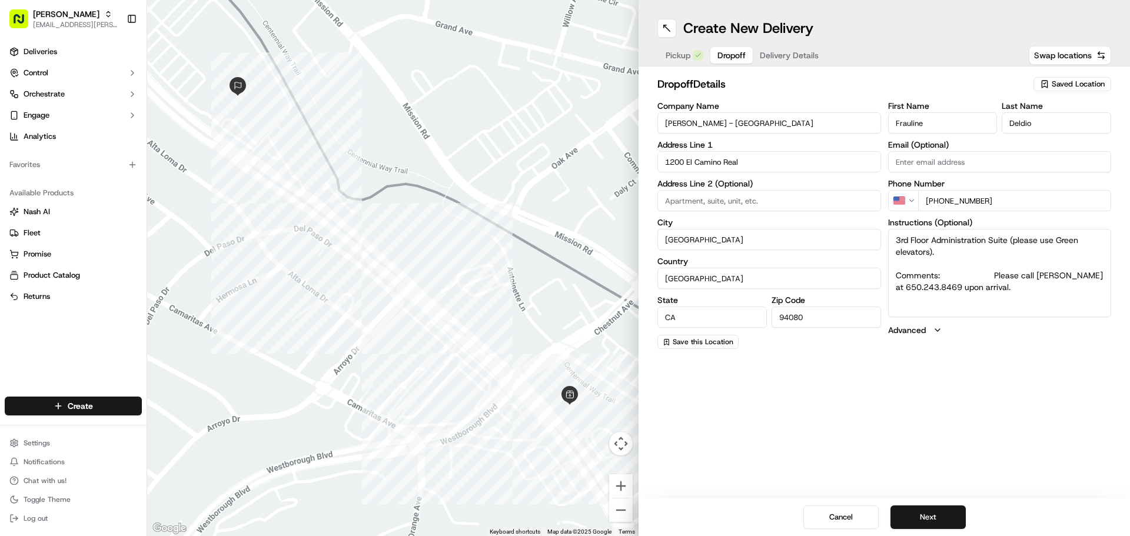
click at [937, 387] on div "Create New Delivery Pickup Dropoff Delivery Details Swap locations dropoff Deta…" at bounding box center [885, 268] width 492 height 536
click at [917, 518] on button "Next" at bounding box center [928, 518] width 75 height 24
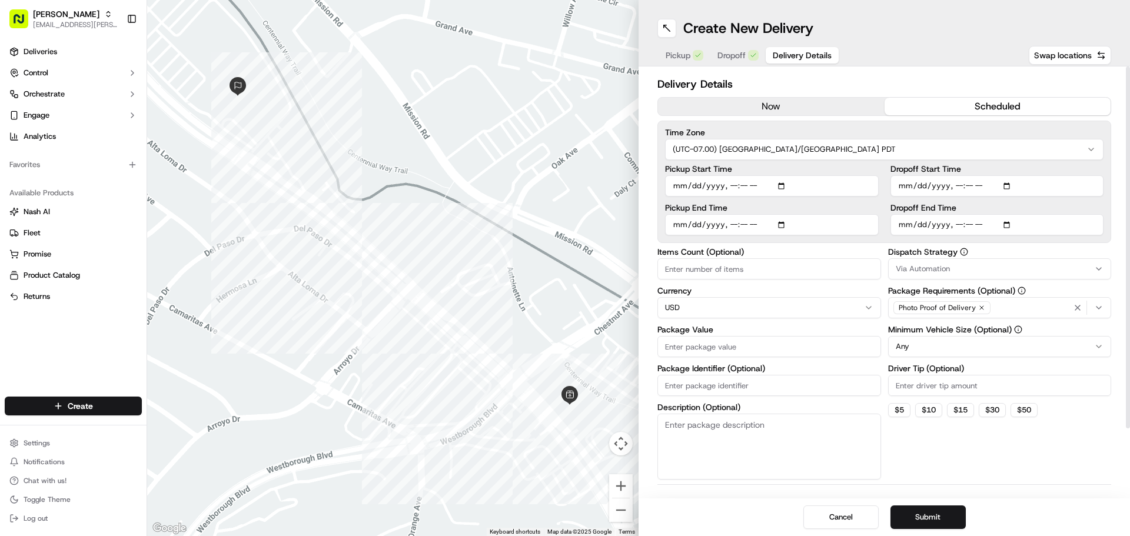
click at [996, 107] on button "scheduled" at bounding box center [998, 107] width 227 height 18
click at [789, 272] on input "Items Count (Optional)" at bounding box center [770, 268] width 224 height 21
type input "13"
click at [934, 381] on input "Driver Tip (Optional)" at bounding box center [1000, 385] width 224 height 21
type input "10.00"
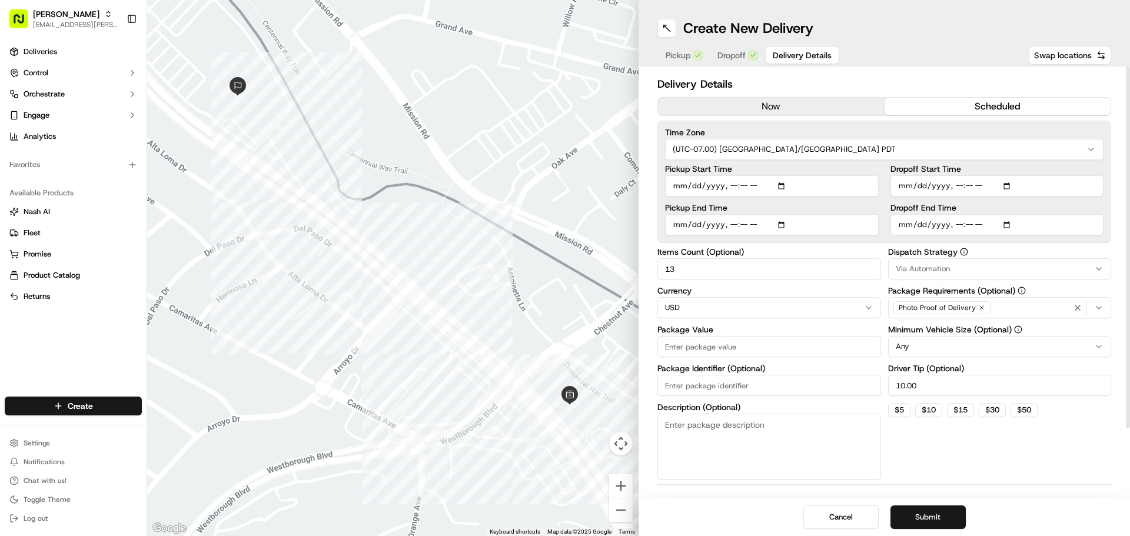
click at [775, 354] on input "Package Value" at bounding box center [770, 346] width 224 height 21
click at [790, 346] on input "Package Value" at bounding box center [770, 346] width 224 height 21
type input "194.61"
click at [964, 433] on div "Dispatch Strategy Via Automation Package Requirements (Optional) Photo Proof of…" at bounding box center [1000, 364] width 224 height 232
click at [1013, 225] on input "Dropoff End Time" at bounding box center [998, 224] width 214 height 21
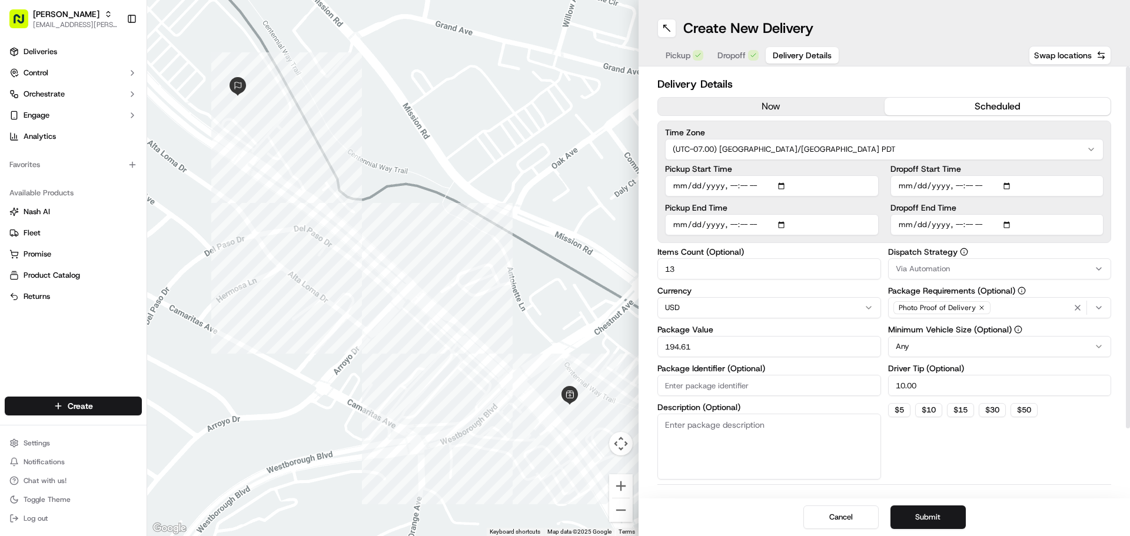
type input "2025-09-16T17:05"
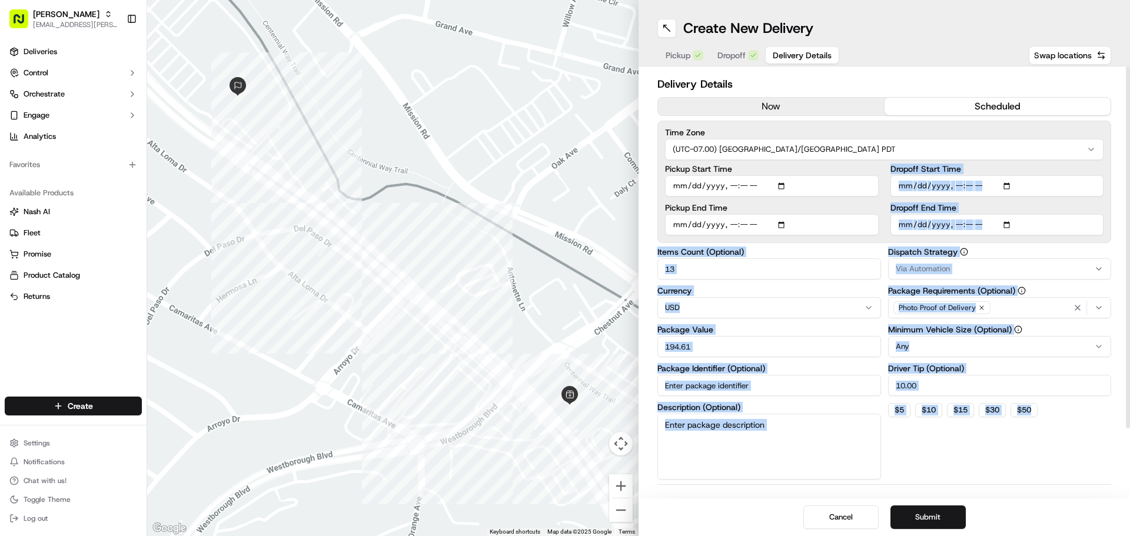
drag, startPoint x: 1077, startPoint y: 461, endPoint x: 1010, endPoint y: 187, distance: 282.0
click at [1010, 187] on div "Delivery Details now scheduled Time Zone (UTC-07.00) America/Los Angeles PDT Pi…" at bounding box center [885, 322] width 454 height 493
click at [1010, 187] on input "Dropoff Start Time" at bounding box center [998, 185] width 214 height 21
type input "2025-09-16T16:45"
click at [1073, 446] on div "Dispatch Strategy Via Automation Package Requirements (Optional) Photo Proof of…" at bounding box center [1000, 364] width 224 height 232
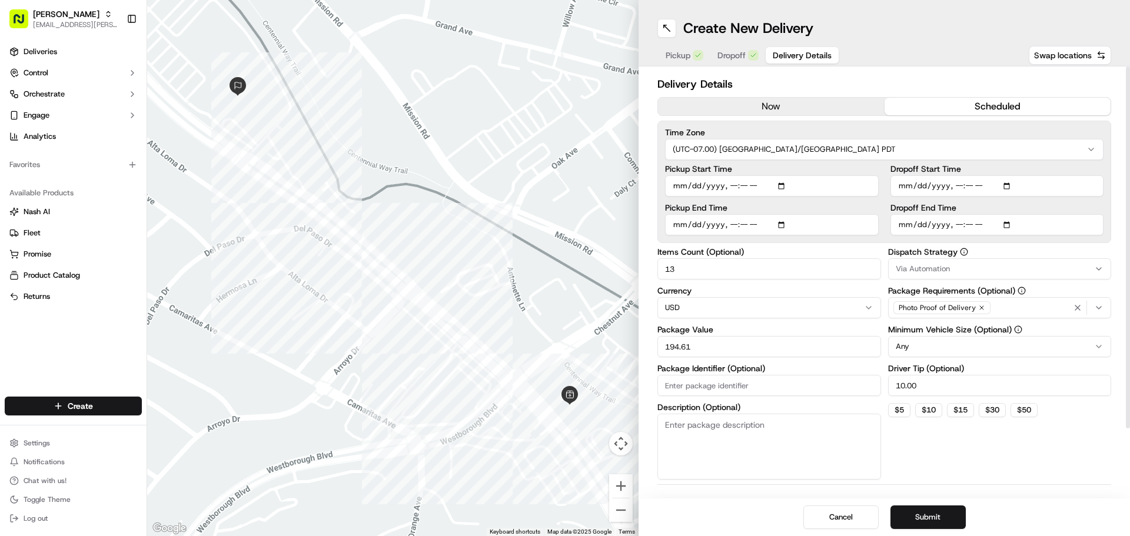
click at [1073, 446] on div "Dispatch Strategy Via Automation Package Requirements (Optional) Photo Proof of…" at bounding box center [1000, 364] width 224 height 232
click at [945, 515] on button "Submit" at bounding box center [928, 518] width 75 height 24
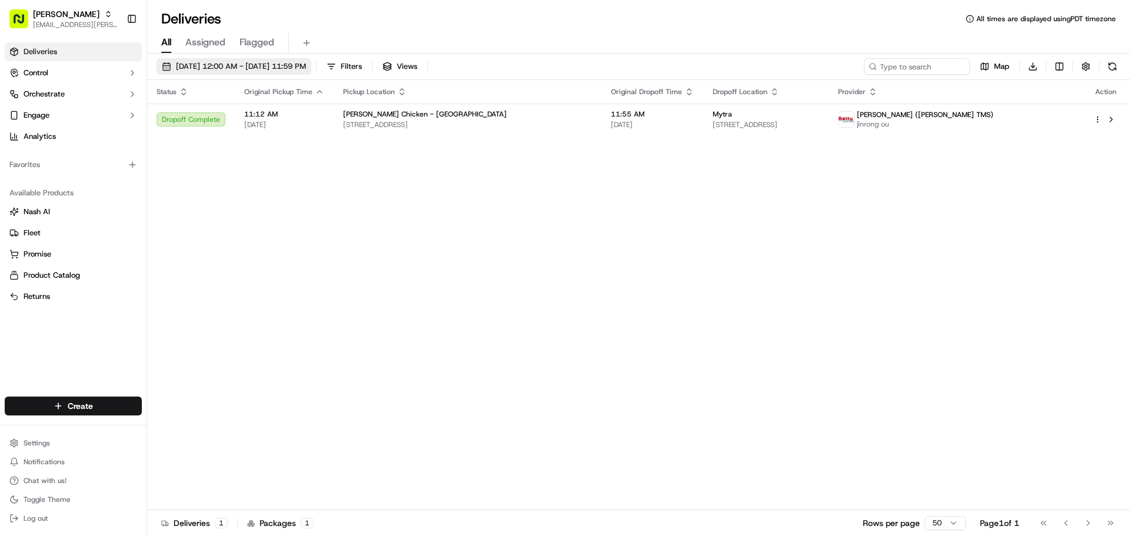
click at [301, 69] on span "[DATE] 12:00 AM - [DATE] 11:59 PM" at bounding box center [241, 66] width 130 height 11
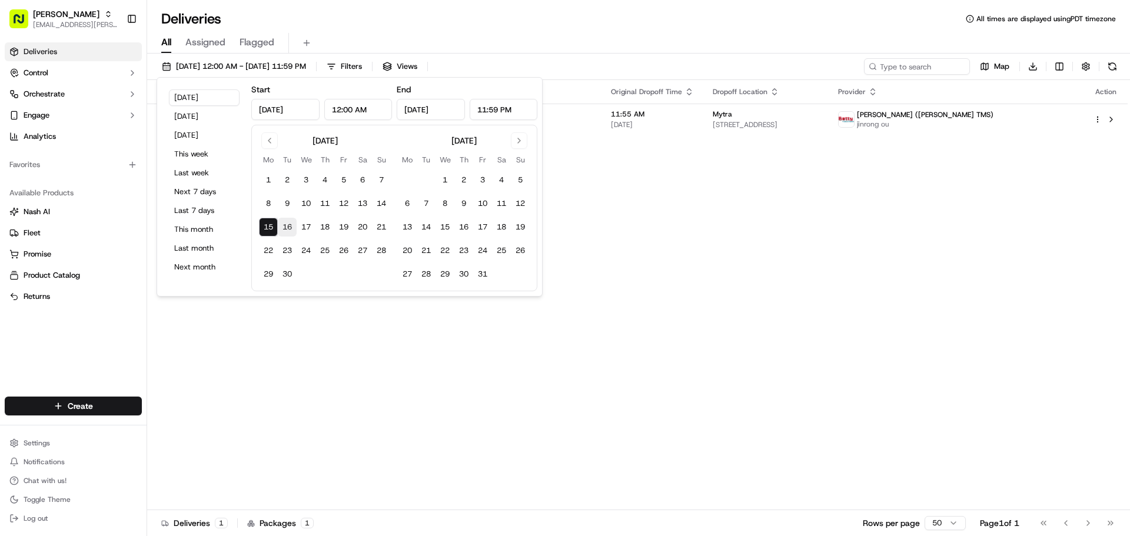
click at [294, 227] on button "16" at bounding box center [287, 227] width 19 height 19
type input "[DATE]"
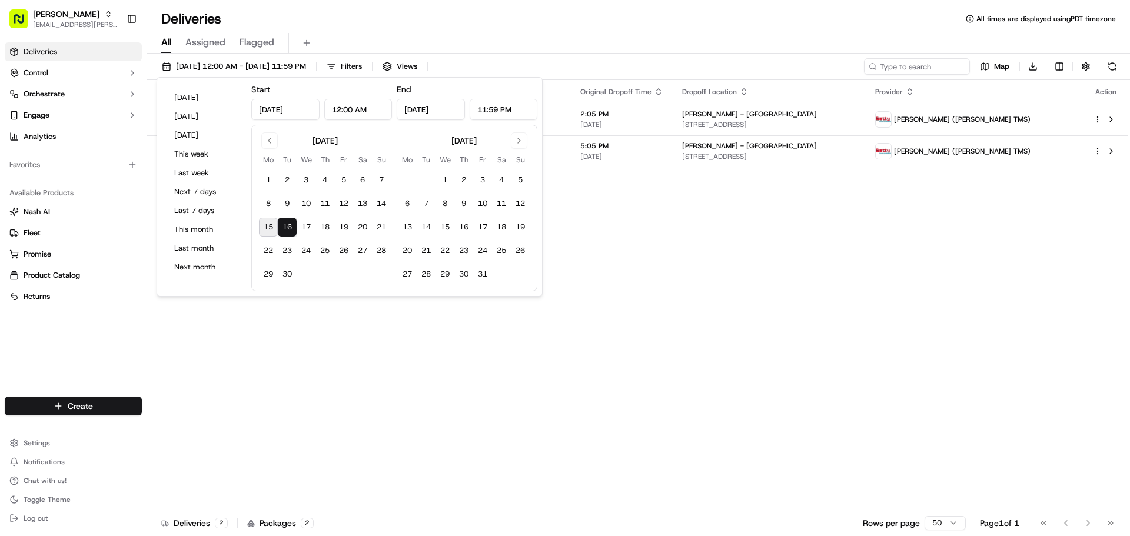
click at [560, 232] on div "Status Original Pickup Time Pickup Location Original Dropoff Time Dropoff Locat…" at bounding box center [637, 295] width 981 height 430
